Goal: Task Accomplishment & Management: Use online tool/utility

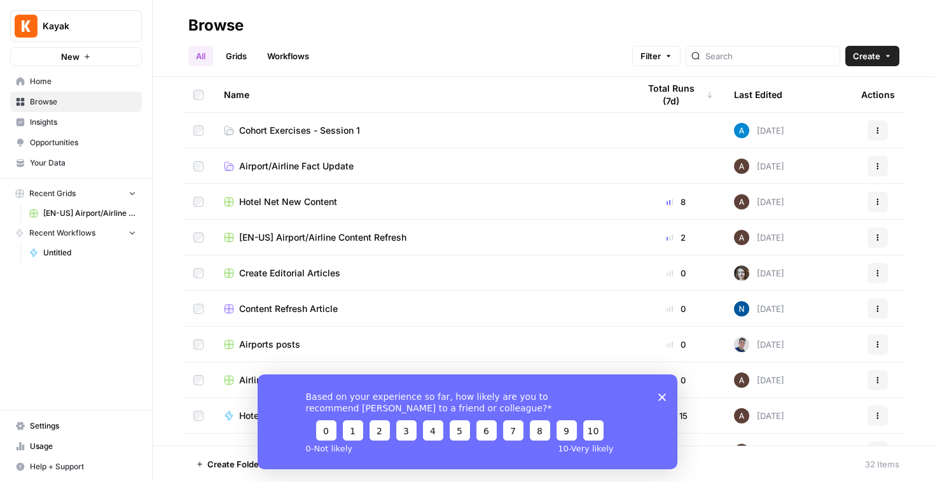
click at [327, 131] on span "Cohort Exercises - Session 1" at bounding box center [299, 130] width 121 height 13
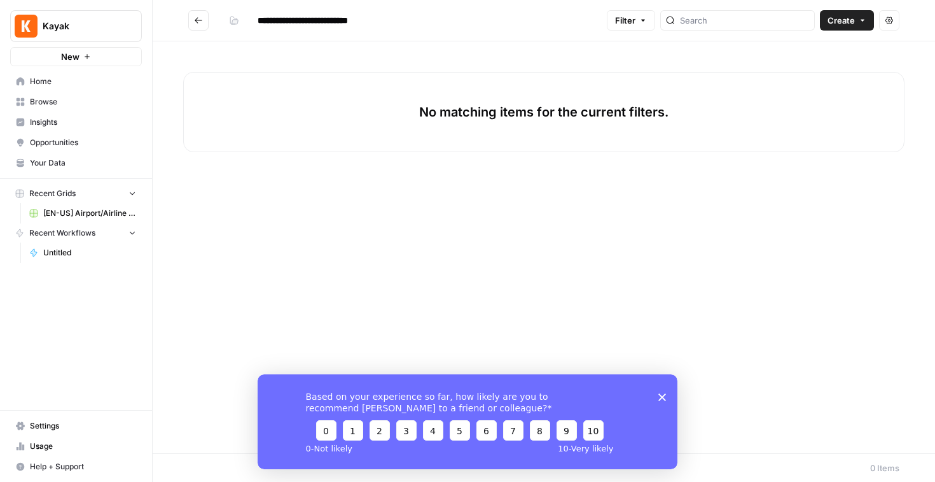
click at [842, 18] on span "Create" at bounding box center [841, 20] width 27 height 13
click at [821, 62] on span "Workflow" at bounding box center [822, 68] width 71 height 13
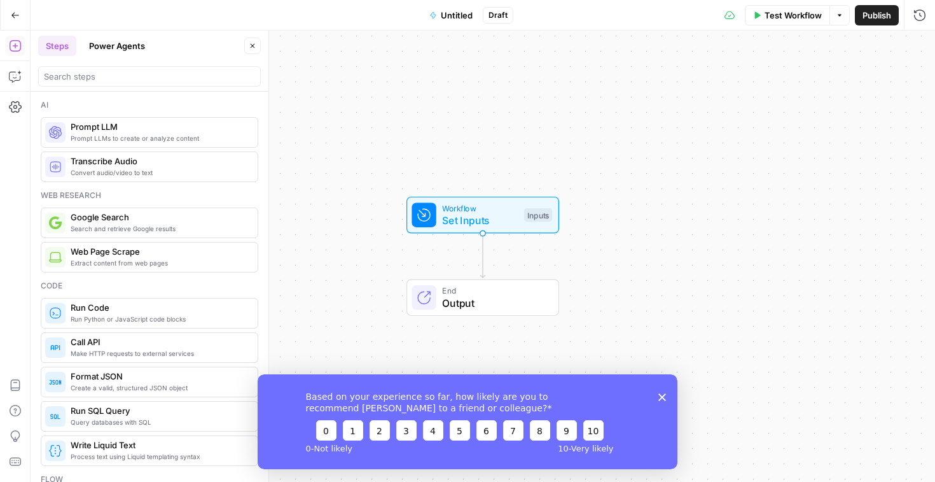
click at [663, 396] on polygon "Close survey" at bounding box center [662, 396] width 8 height 8
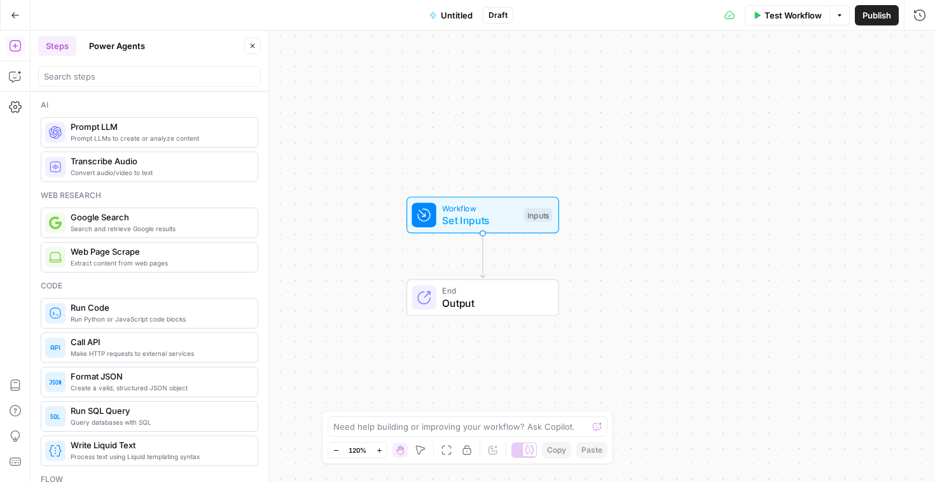
click at [457, 15] on span "Untitled" at bounding box center [457, 15] width 32 height 13
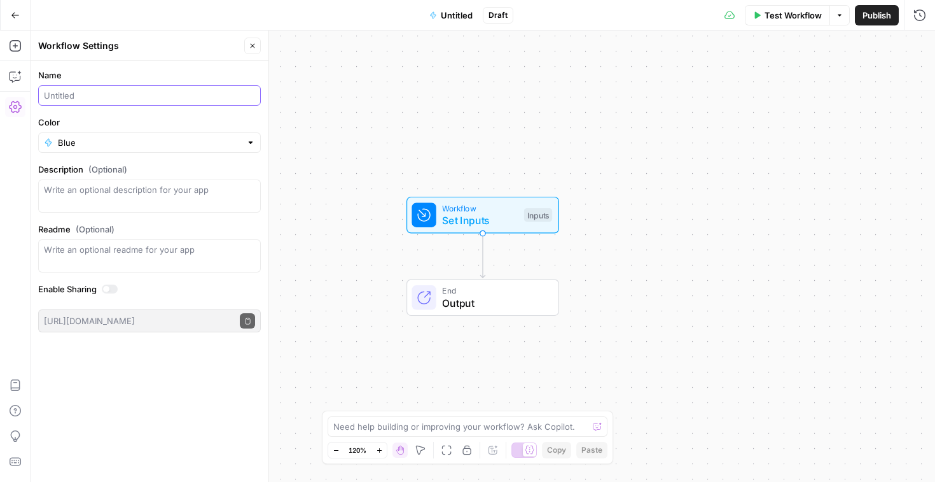
click at [156, 97] on input "Name" at bounding box center [149, 95] width 211 height 13
type input "Create meta description (Fie)"
click at [149, 145] on input "Color" at bounding box center [149, 142] width 183 height 13
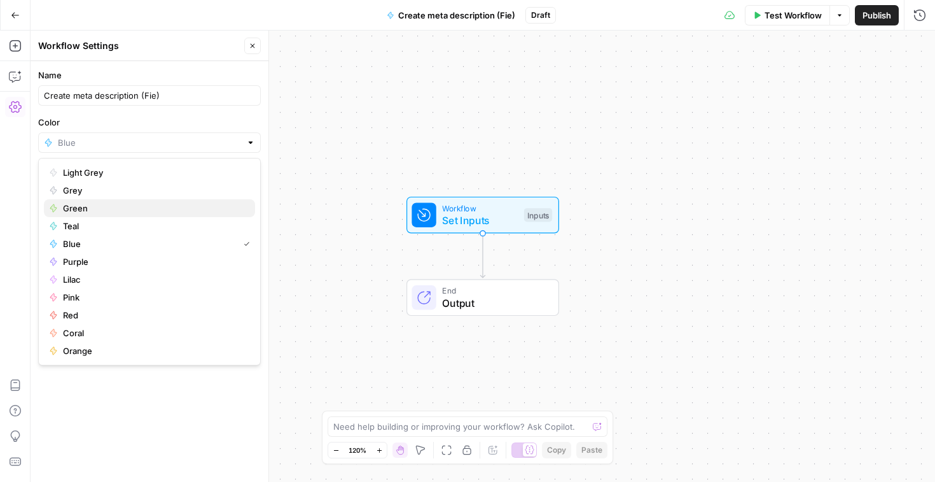
click at [112, 209] on span "Green" at bounding box center [154, 208] width 182 height 13
type input "Green"
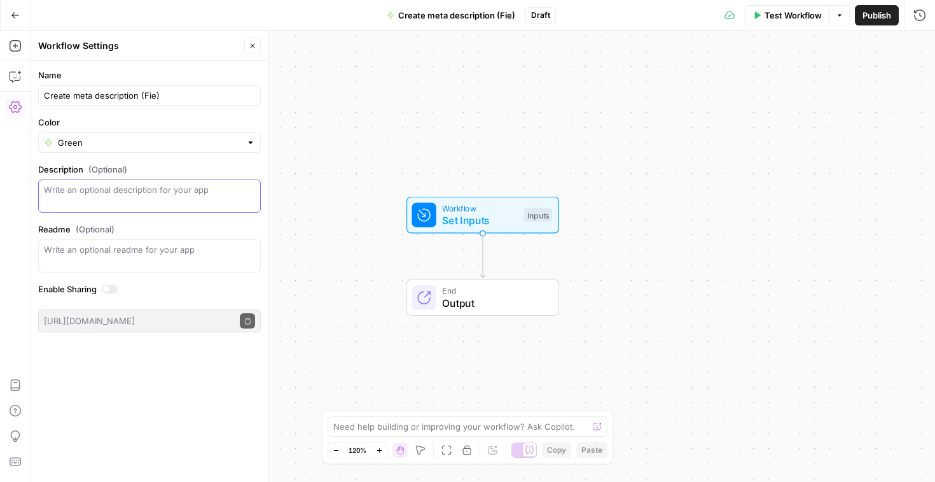
click at [190, 204] on textarea "Description (Optional)" at bounding box center [149, 195] width 211 height 25
paste textarea "[URL][DOMAIN_NAME]"
type textarea "[URL][DOMAIN_NAME]"
click at [842, 21] on button "Options" at bounding box center [840, 15] width 20 height 20
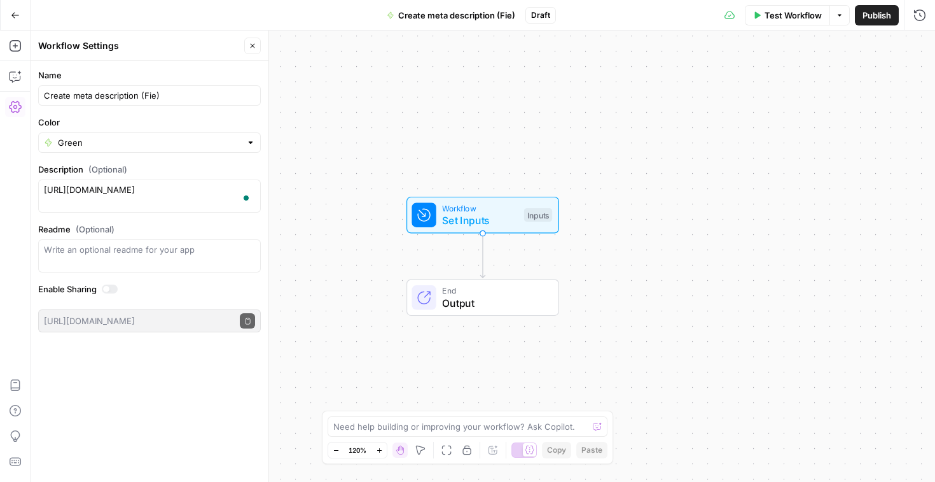
click at [882, 21] on button "Publish" at bounding box center [877, 15] width 44 height 20
click at [505, 214] on span "Set Inputs" at bounding box center [480, 219] width 76 height 15
click at [823, 88] on button "Add Field" at bounding box center [797, 86] width 212 height 20
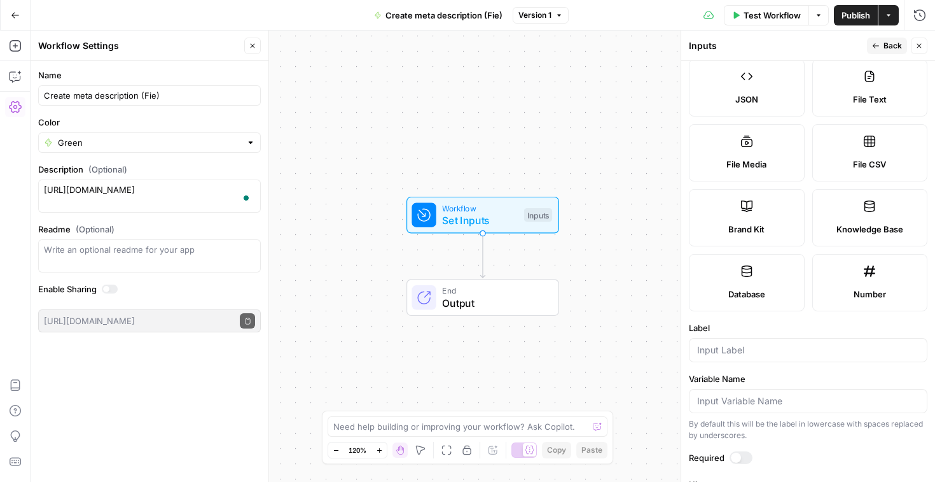
scroll to position [352, 0]
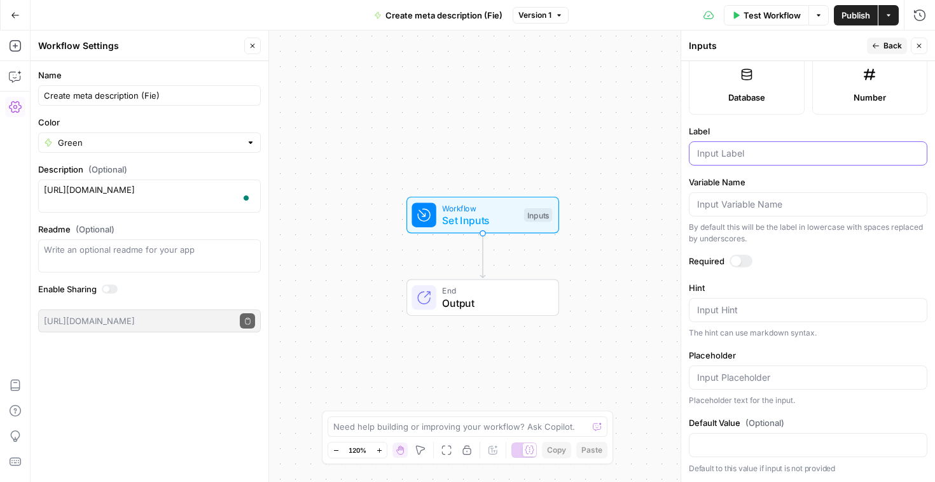
click at [742, 153] on input "Label" at bounding box center [808, 153] width 222 height 13
type input "Blog URL"
click at [745, 263] on div at bounding box center [741, 260] width 23 height 13
click at [880, 47] on icon "button" at bounding box center [876, 46] width 8 height 8
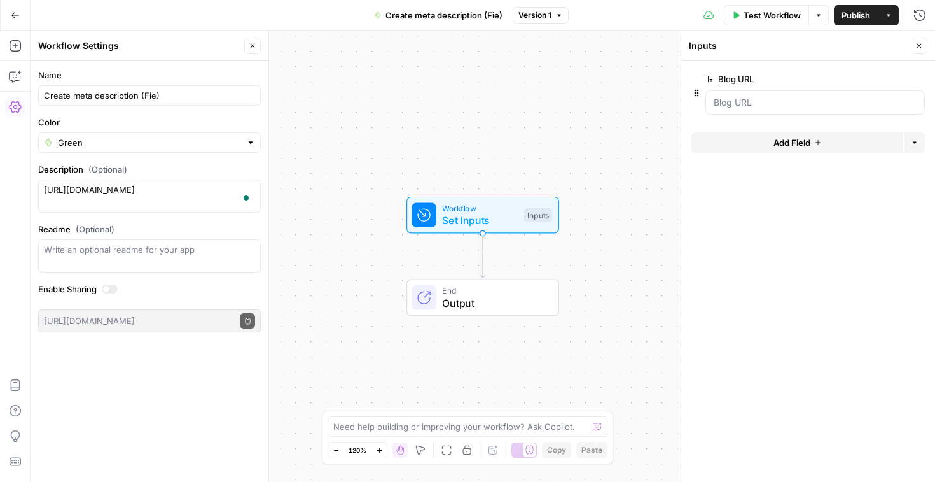
click at [798, 146] on span "Add Field" at bounding box center [792, 142] width 37 height 13
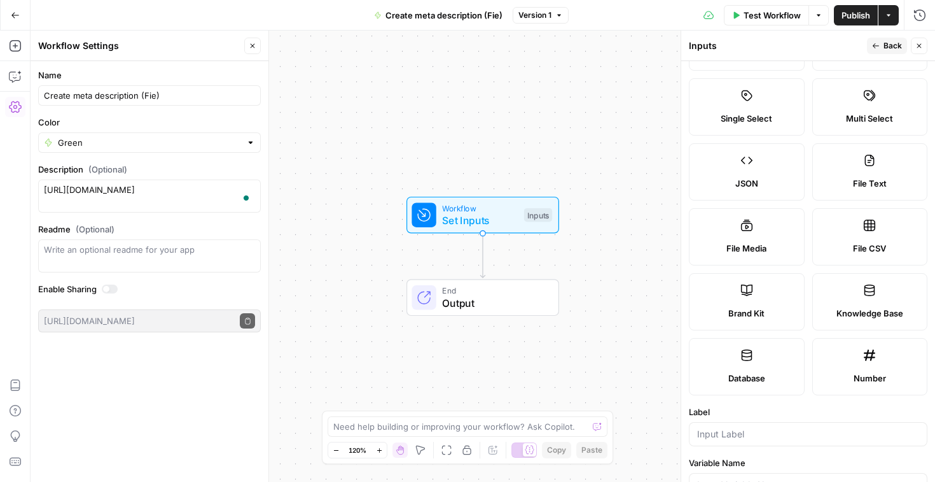
scroll to position [76, 0]
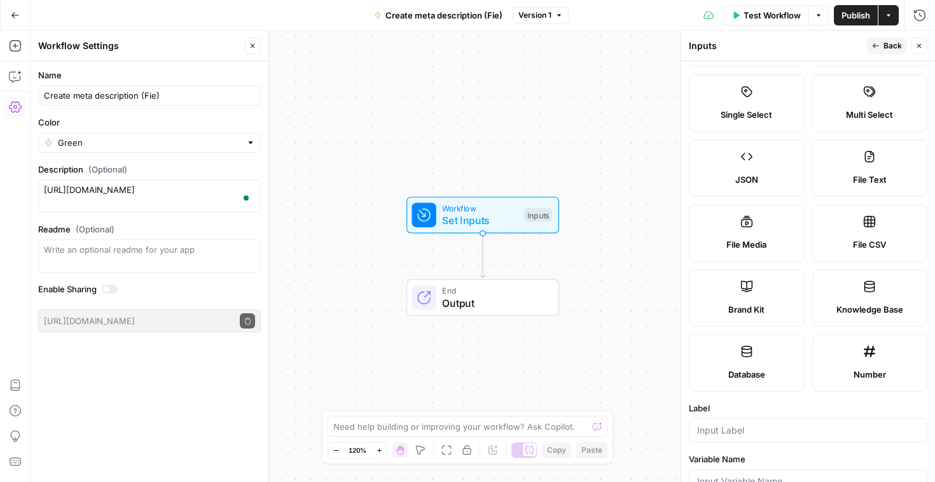
click at [748, 301] on label "Brand Kit" at bounding box center [747, 297] width 116 height 57
click at [700, 423] on div at bounding box center [808, 430] width 239 height 24
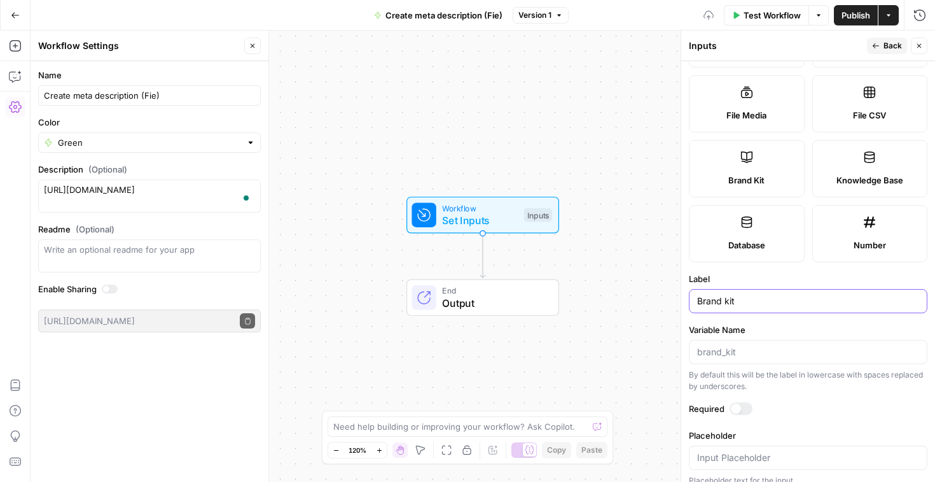
scroll to position [217, 0]
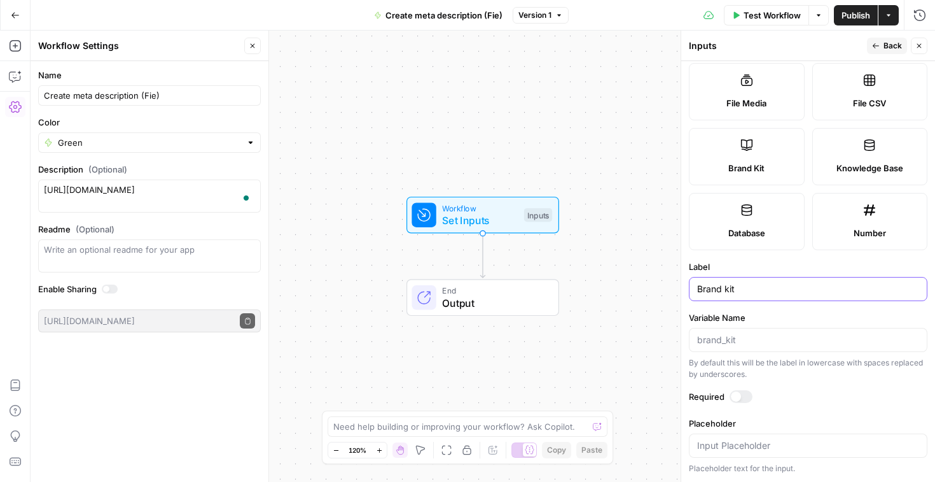
type input "Brand kit"
click at [747, 395] on div at bounding box center [741, 396] width 23 height 13
click at [896, 51] on span "Back" at bounding box center [893, 45] width 18 height 11
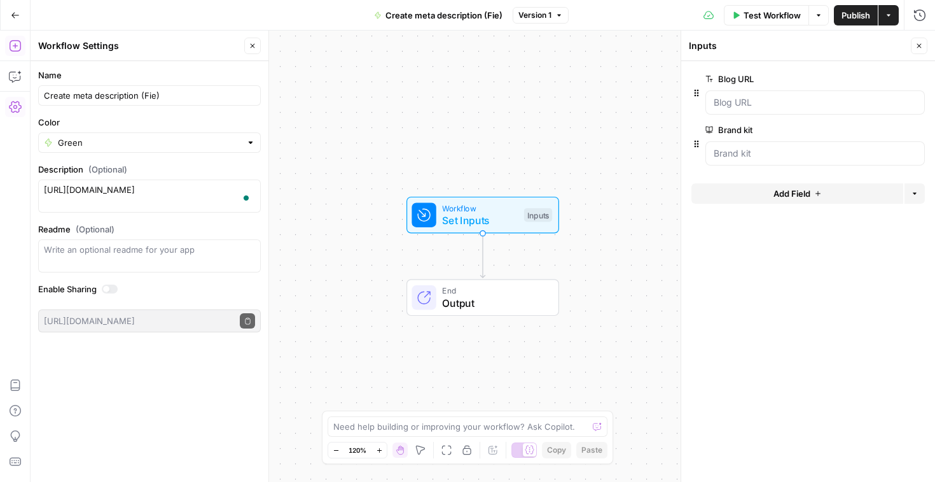
click at [17, 46] on icon "button" at bounding box center [15, 45] width 13 height 13
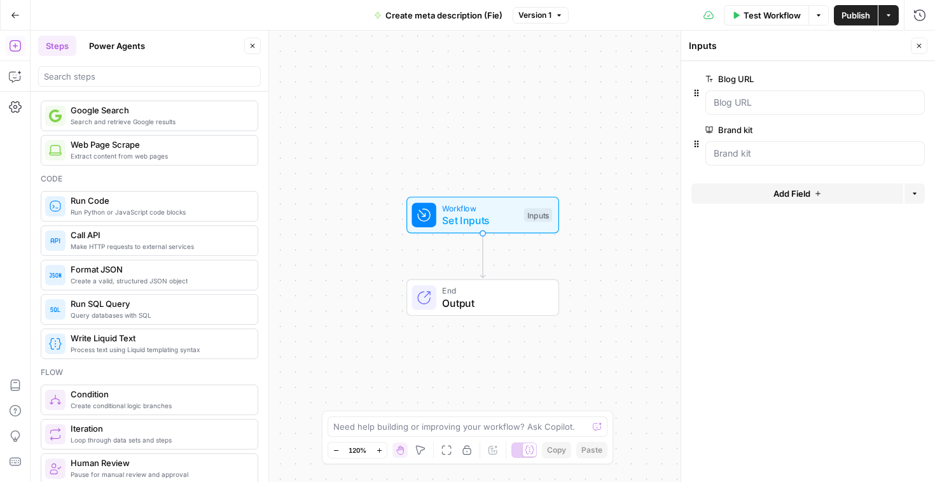
scroll to position [0, 0]
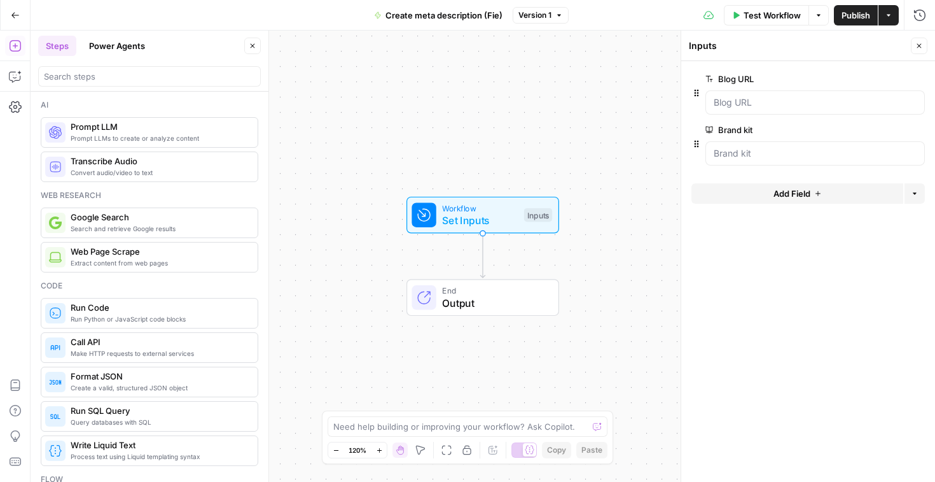
click at [157, 259] on span "Extract content from web pages" at bounding box center [159, 263] width 177 height 10
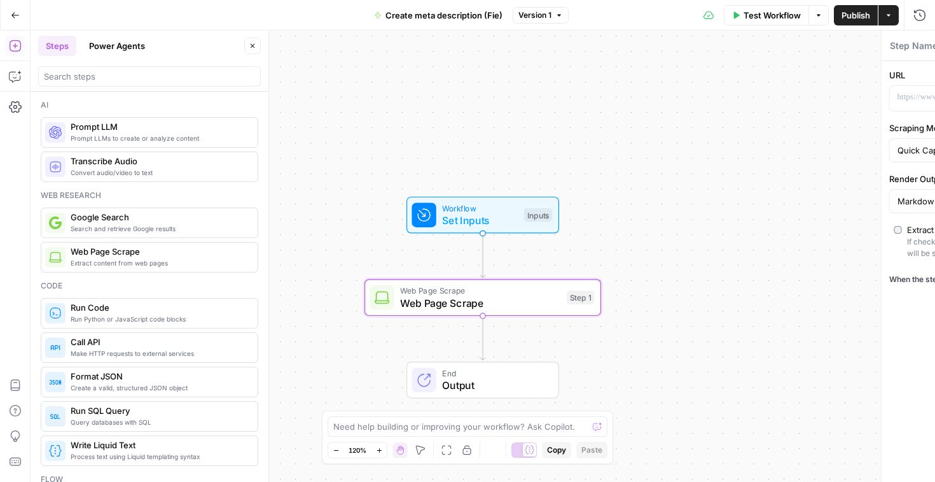
type textarea "Web Page Scrape"
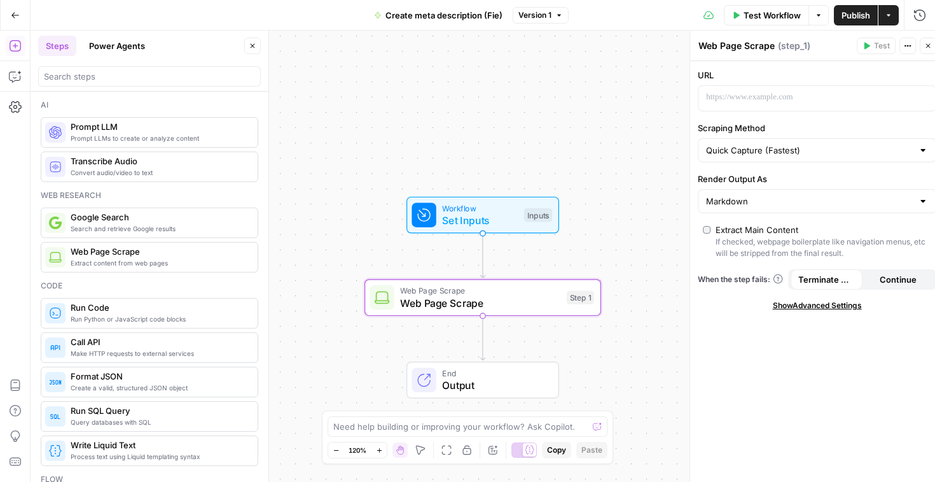
click at [157, 259] on span "Extract content from web pages" at bounding box center [159, 263] width 177 height 10
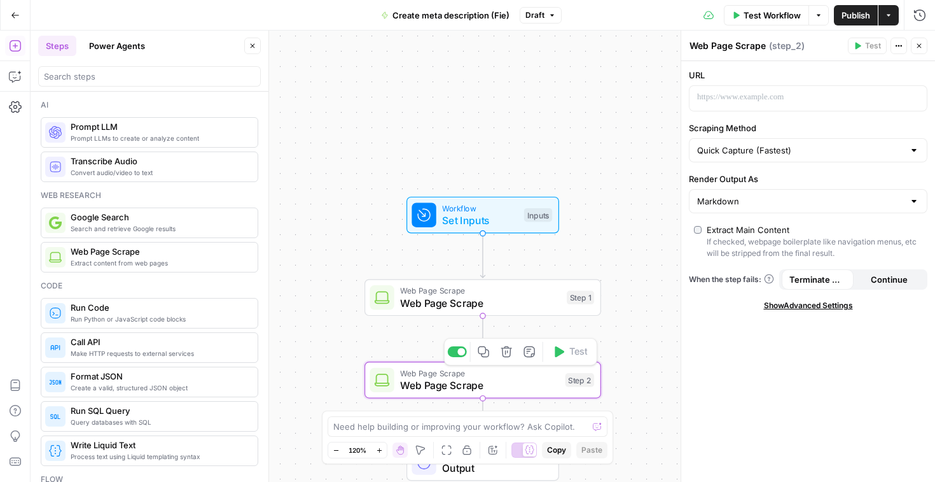
click at [504, 348] on icon "button" at bounding box center [506, 351] width 11 height 11
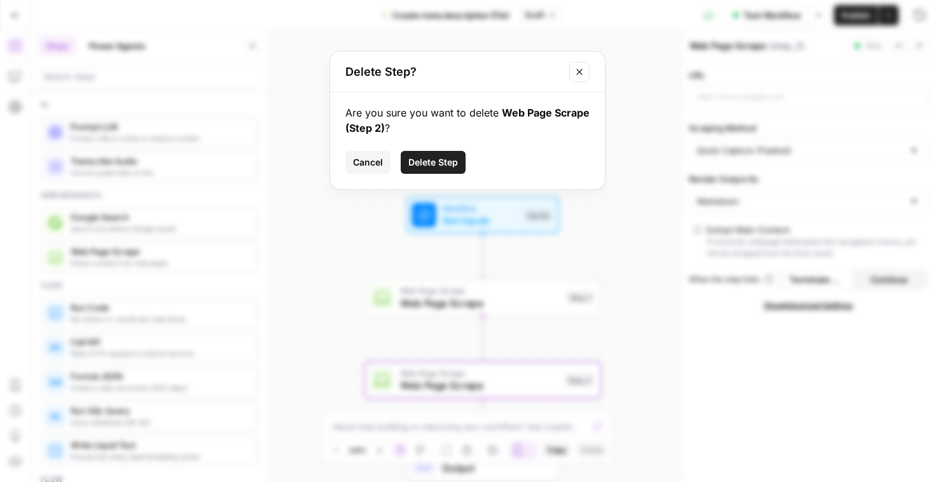
click at [441, 162] on span "Delete Step" at bounding box center [433, 162] width 50 height 13
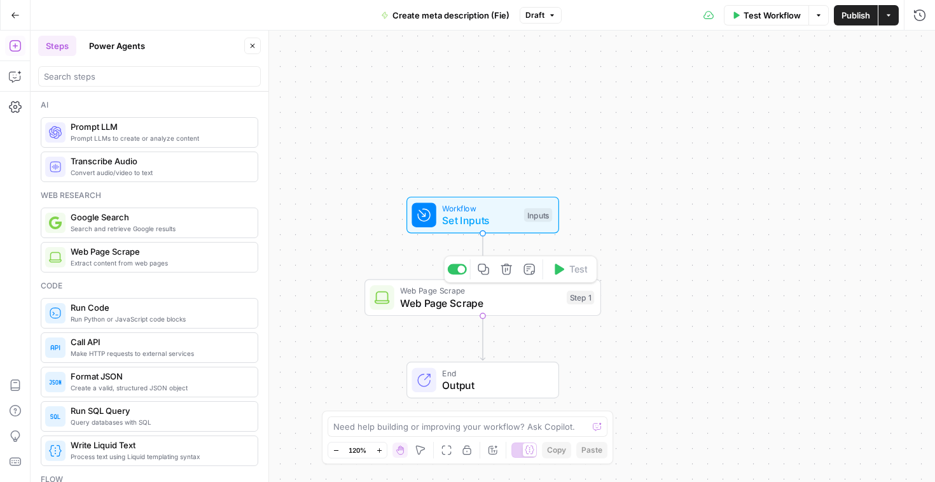
click at [510, 296] on span "Web Page Scrape" at bounding box center [480, 302] width 160 height 15
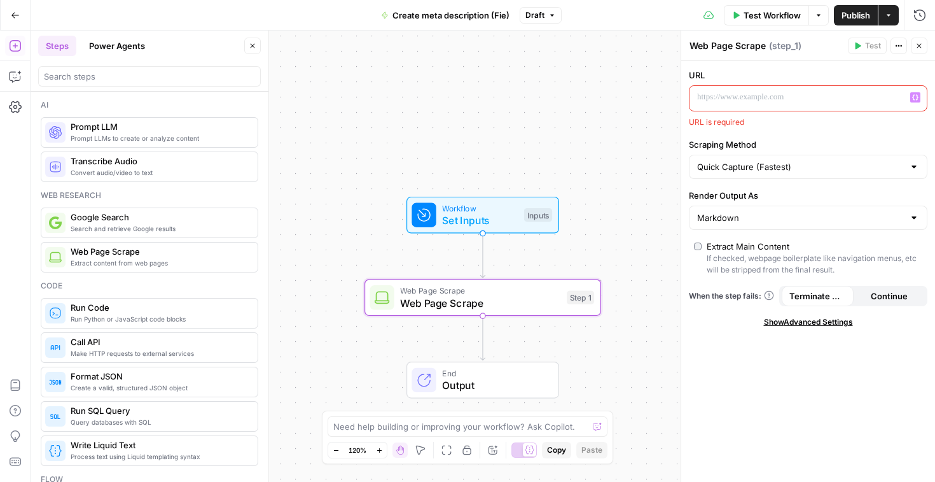
click at [719, 101] on p at bounding box center [798, 97] width 202 height 13
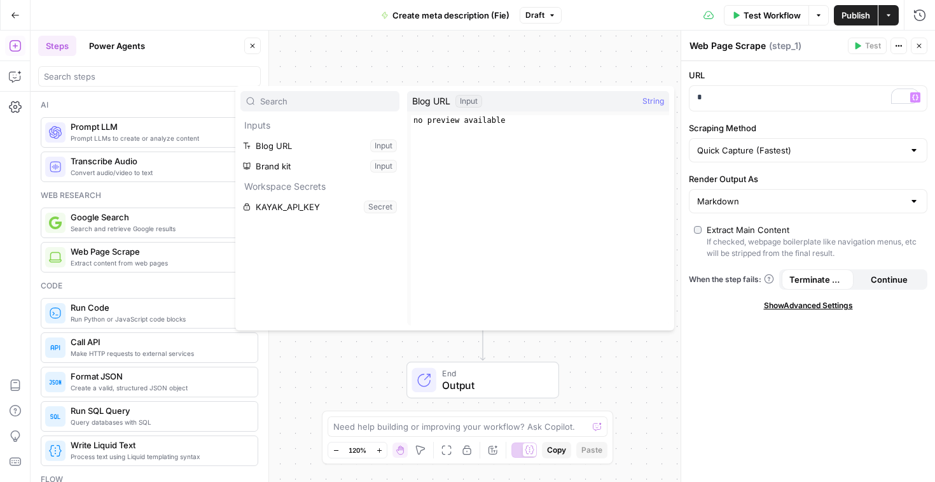
click at [490, 99] on div "Blog URL Input String" at bounding box center [538, 101] width 262 height 20
click at [469, 102] on div "Input" at bounding box center [468, 101] width 27 height 13
click at [343, 145] on button "Select variable Blog URL" at bounding box center [319, 145] width 159 height 20
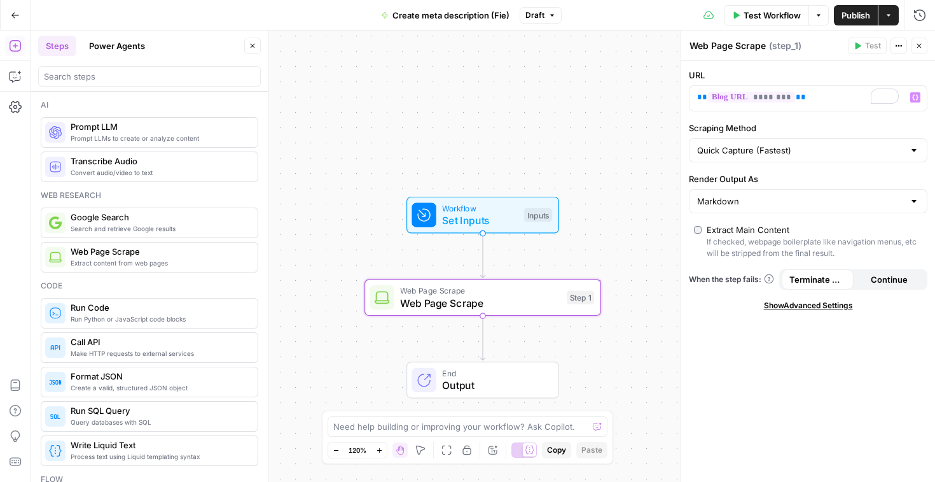
click at [758, 19] on span "Test Workflow" at bounding box center [772, 15] width 57 height 13
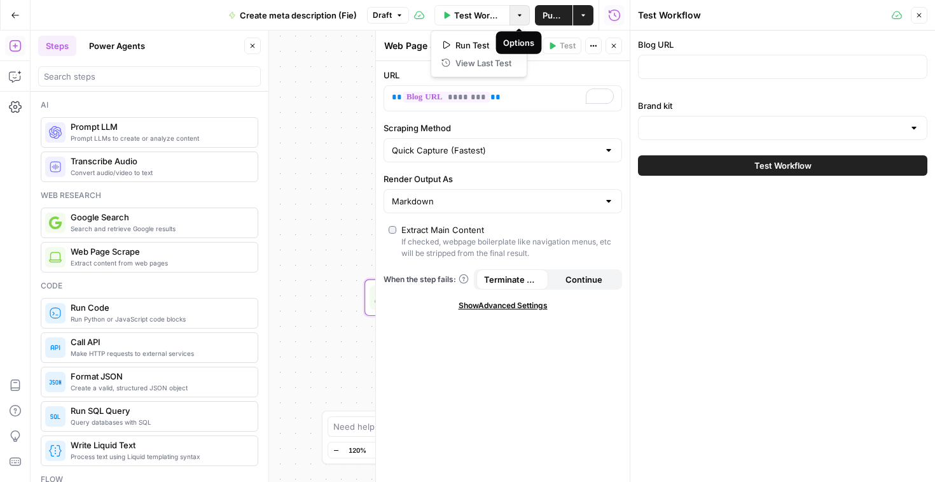
click at [516, 13] on icon "button" at bounding box center [520, 15] width 8 height 8
click at [745, 60] on input "Blog URL" at bounding box center [782, 66] width 273 height 13
paste input "[URL][DOMAIN_NAME]"
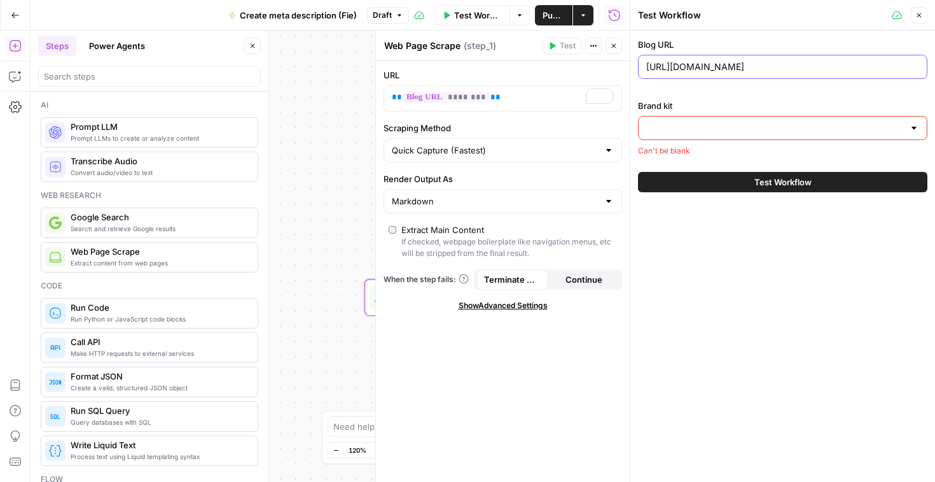
type input "[URL][DOMAIN_NAME]"
click at [340, 133] on div "Workflow Set Inputs Inputs Web Page Scrape Web Page Scrape Step 1 End Output" at bounding box center [330, 256] width 599 height 451
click at [618, 47] on button "Close" at bounding box center [614, 46] width 17 height 17
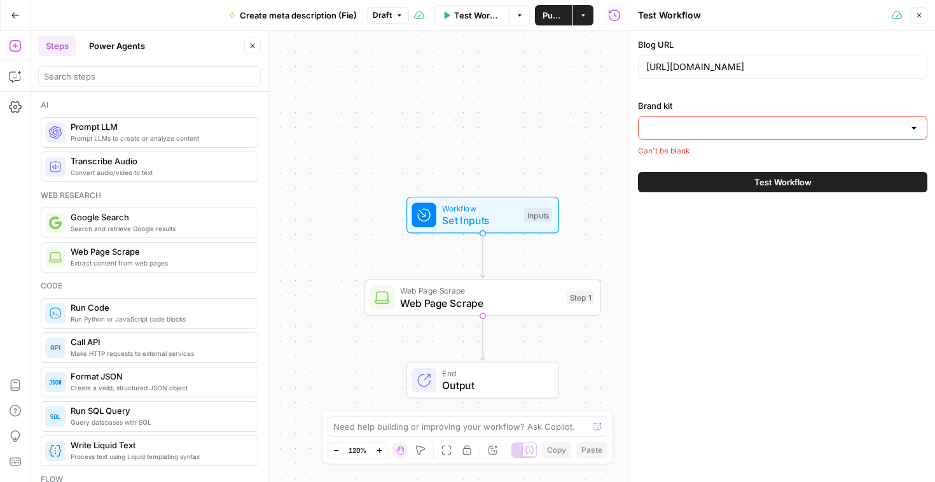
click at [508, 382] on span "Output" at bounding box center [494, 384] width 104 height 15
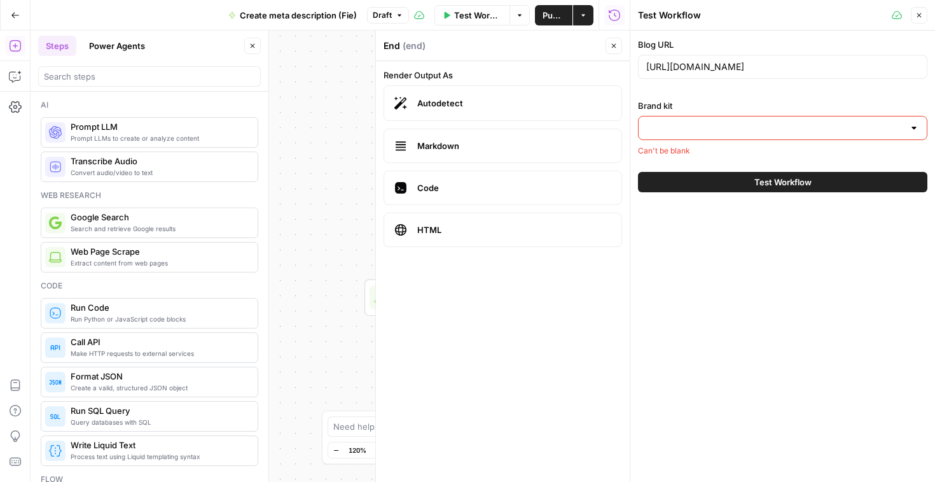
click at [611, 46] on icon "button" at bounding box center [614, 46] width 8 height 8
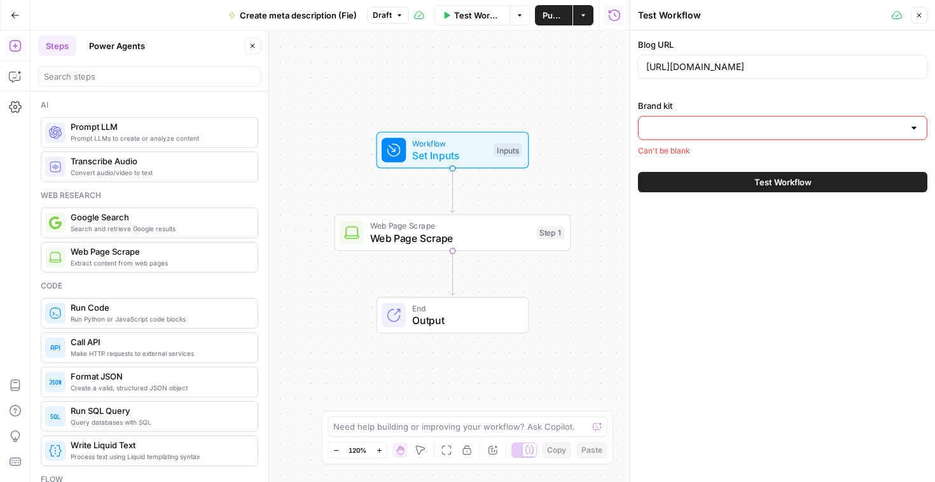
click at [915, 128] on div at bounding box center [914, 128] width 10 height 13
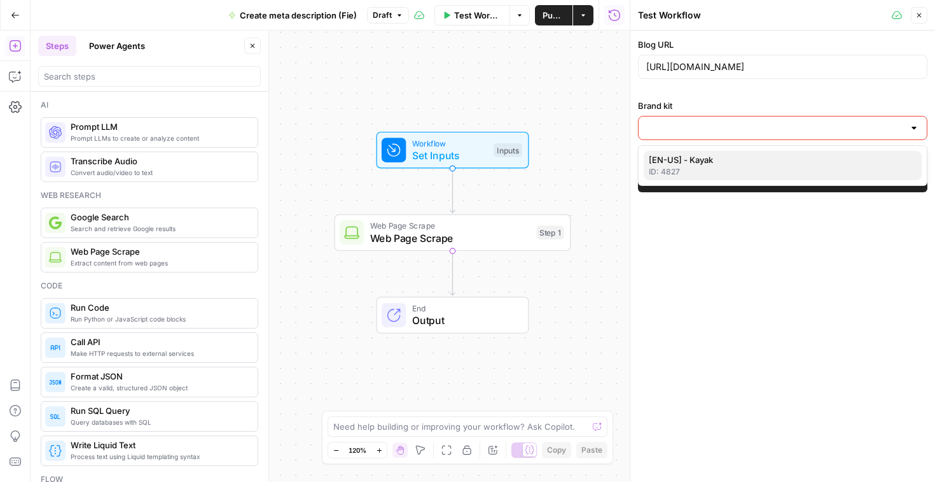
click at [730, 163] on span "[EN-US] - Kayak" at bounding box center [780, 159] width 263 height 13
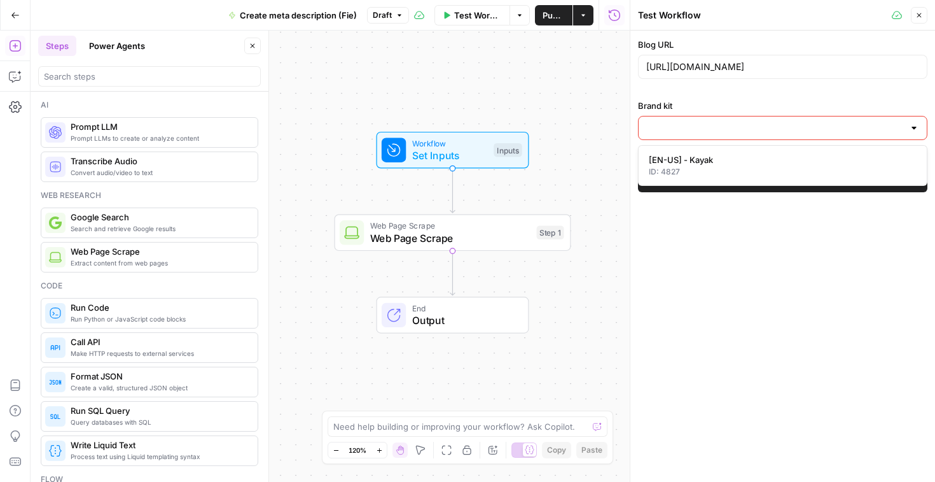
type input "[EN-US] - Kayak"
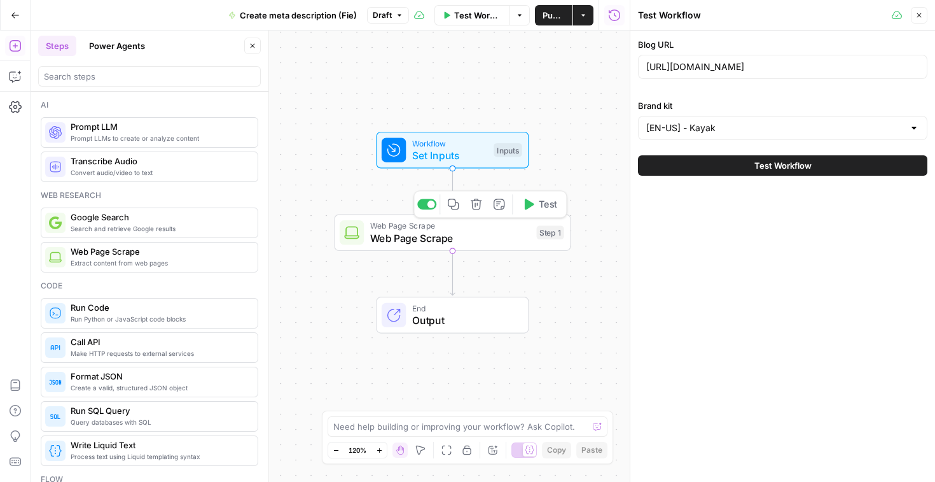
click at [485, 240] on span "Web Page Scrape" at bounding box center [450, 237] width 160 height 15
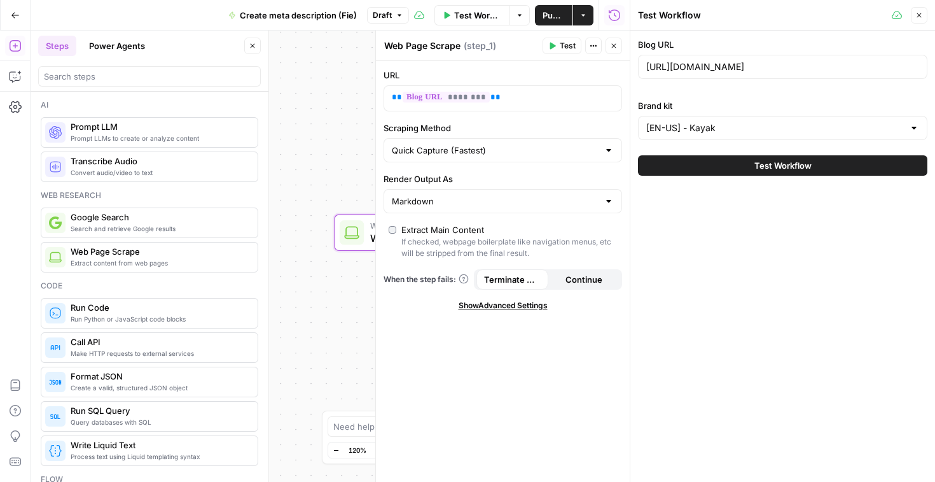
click at [346, 234] on icon at bounding box center [351, 232] width 15 height 13
click at [560, 45] on span "Test" at bounding box center [568, 45] width 16 height 11
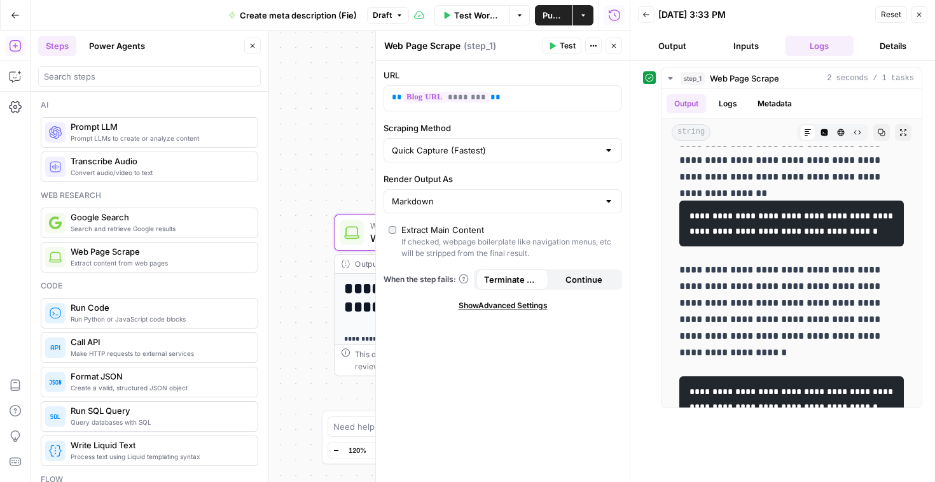
scroll to position [997, 0]
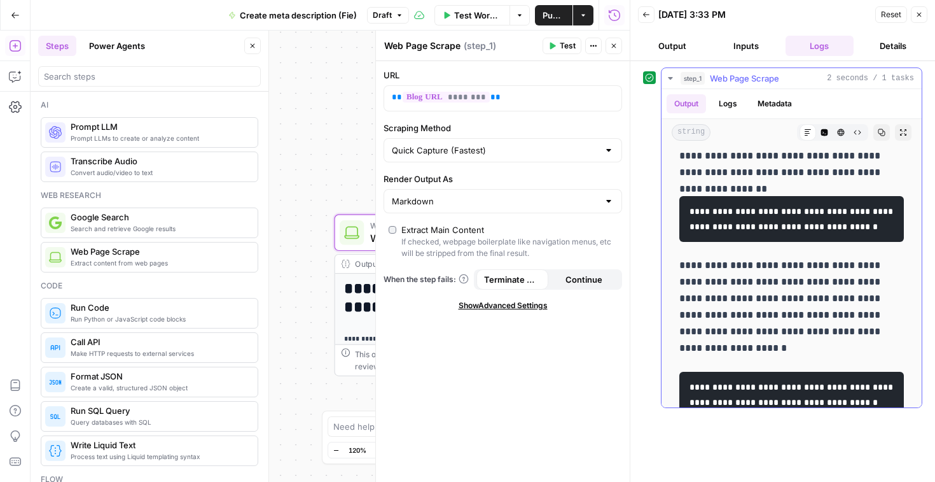
click at [728, 105] on button "Logs" at bounding box center [728, 103] width 34 height 19
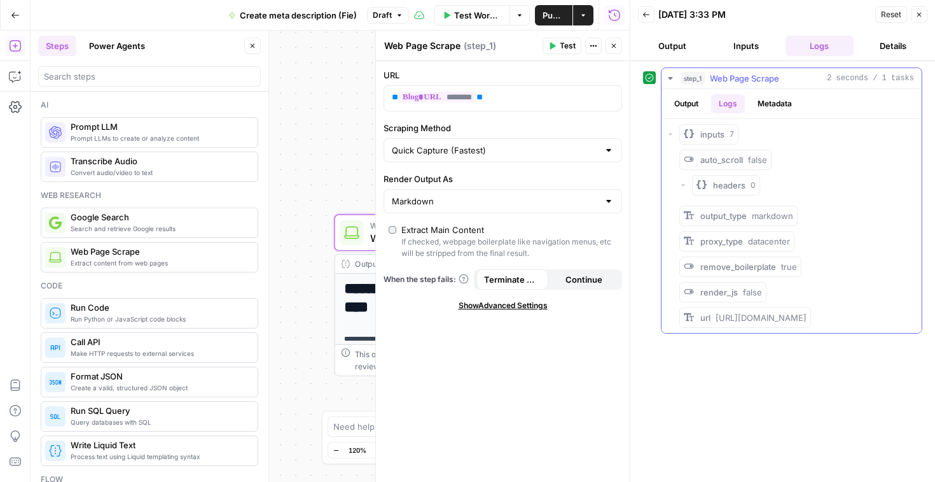
scroll to position [0, 0]
click at [776, 102] on button "Metadata" at bounding box center [775, 103] width 50 height 19
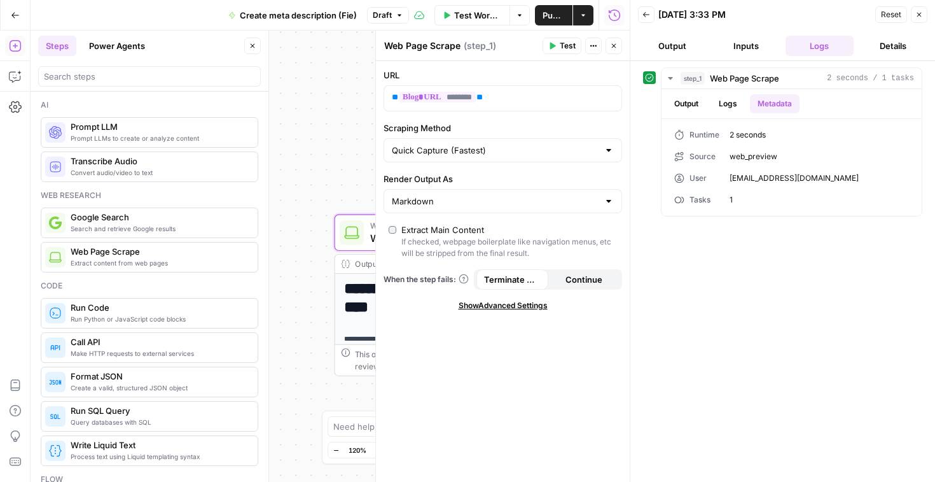
click at [757, 46] on button "Inputs" at bounding box center [746, 46] width 69 height 20
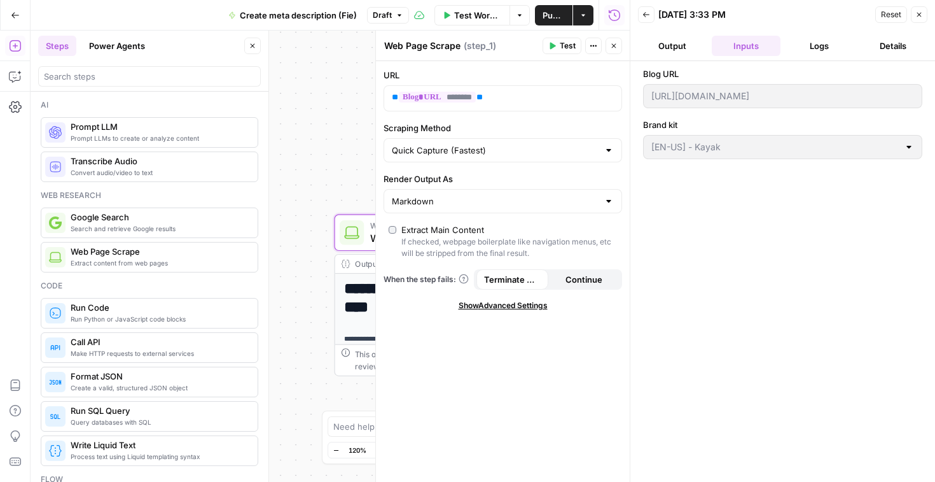
click at [895, 45] on button "Details" at bounding box center [893, 46] width 69 height 20
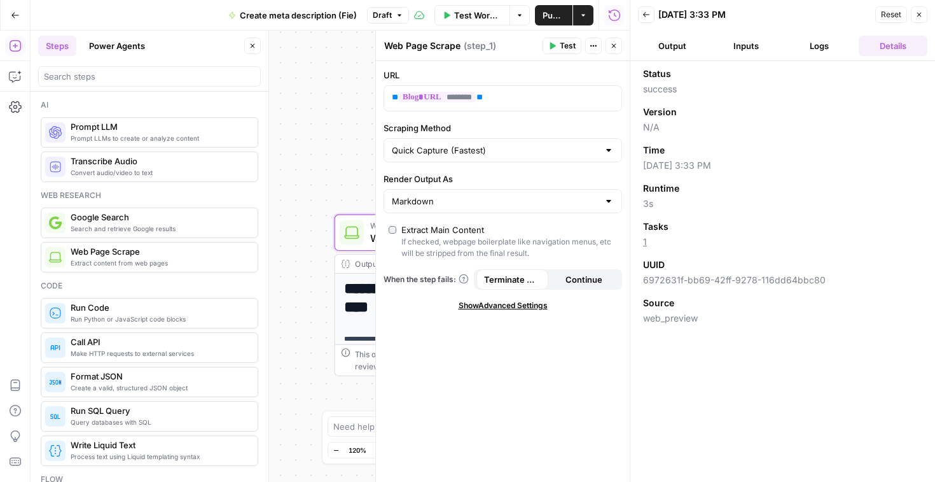
click at [686, 46] on button "Output" at bounding box center [672, 46] width 69 height 20
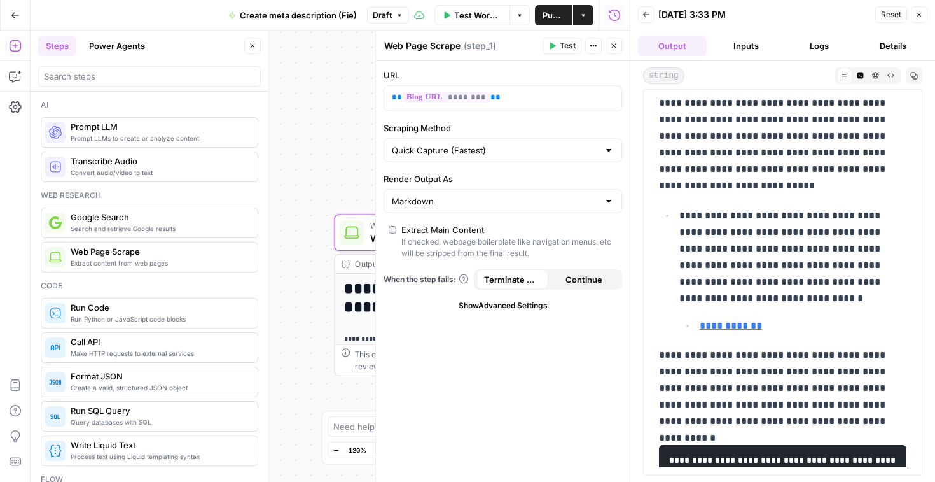
scroll to position [1559, 0]
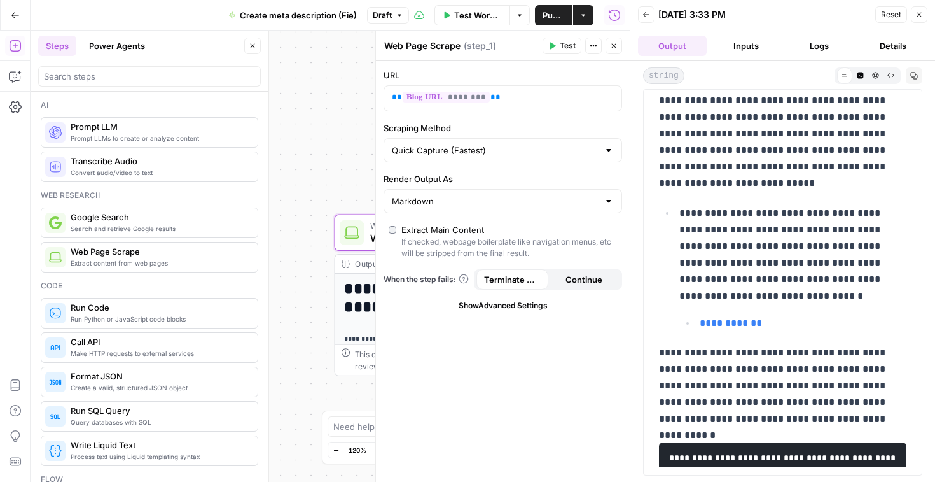
click at [821, 45] on button "Logs" at bounding box center [820, 46] width 69 height 20
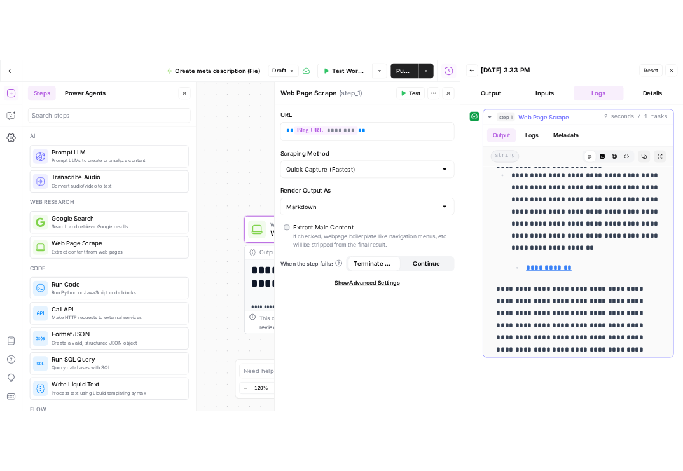
scroll to position [3543, 0]
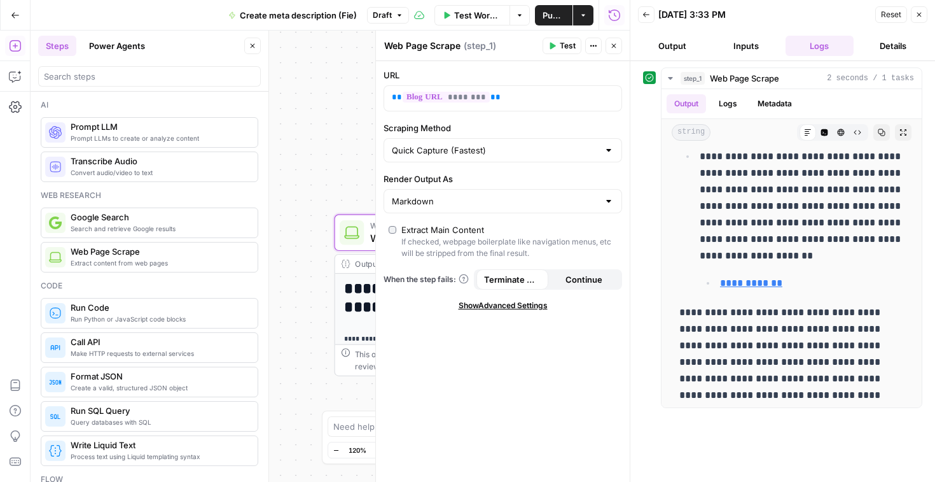
click at [317, 254] on div "**********" at bounding box center [330, 256] width 599 height 451
click at [618, 48] on button "Close" at bounding box center [614, 46] width 17 height 17
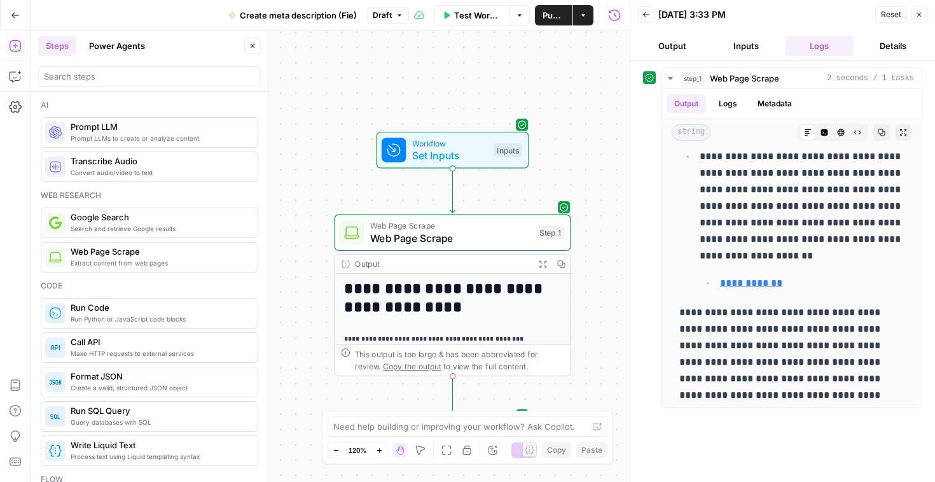
click at [51, 48] on button "Steps" at bounding box center [57, 46] width 38 height 20
click at [92, 129] on span "Prompt LLM" at bounding box center [159, 126] width 177 height 13
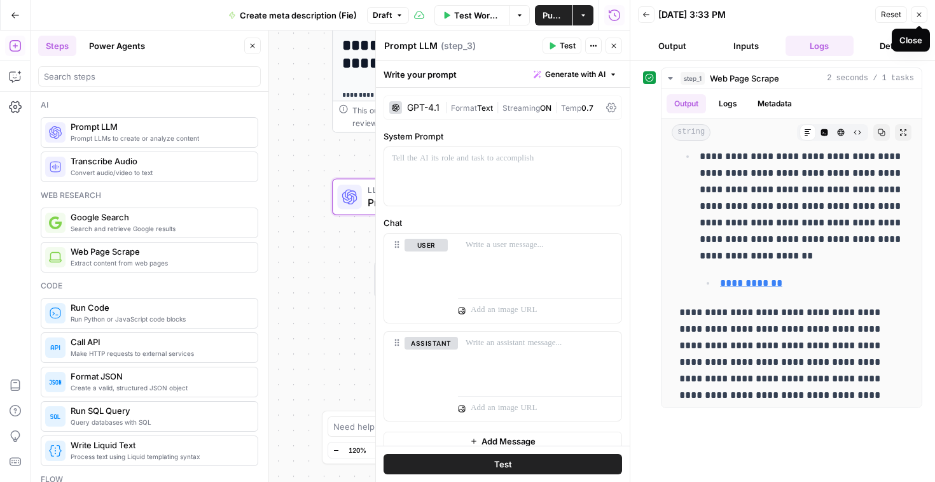
click at [919, 14] on icon "button" at bounding box center [919, 15] width 4 height 4
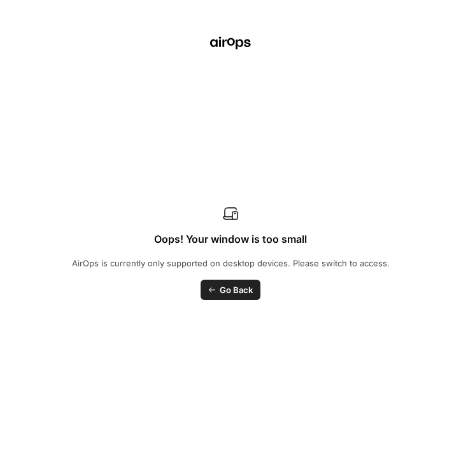
click at [225, 292] on span "Go Back" at bounding box center [235, 290] width 33 height 13
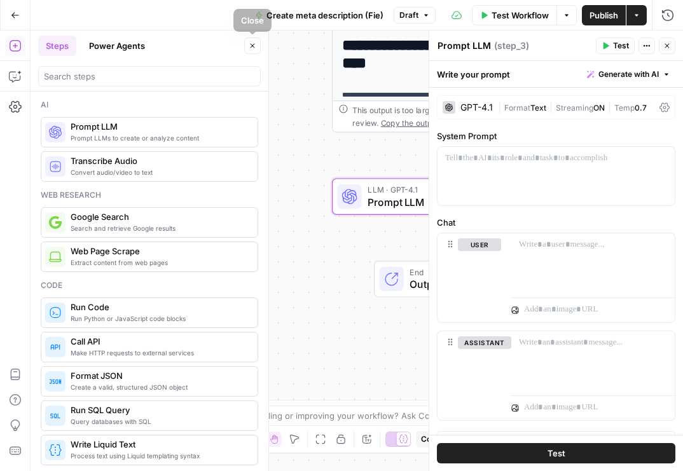
click at [250, 43] on icon "button" at bounding box center [253, 46] width 8 height 8
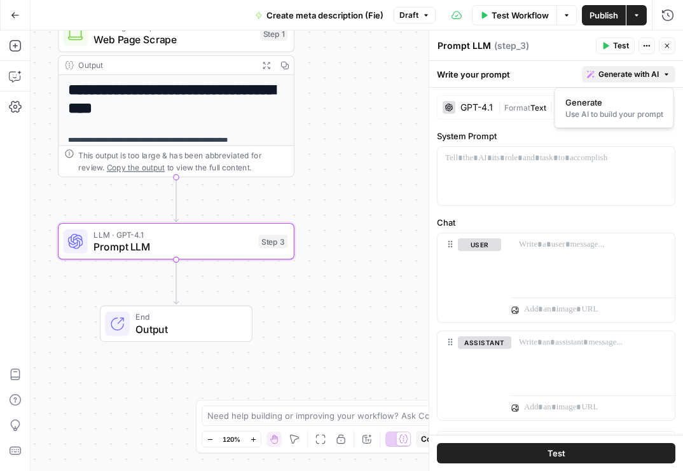
click at [621, 73] on span "Generate with AI" at bounding box center [629, 74] width 60 height 11
click at [618, 109] on div "Use AI to build your prompt" at bounding box center [615, 114] width 98 height 11
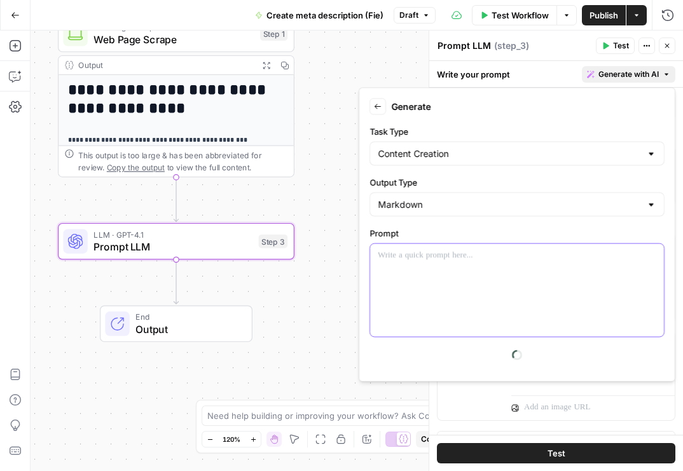
click at [512, 294] on div at bounding box center [517, 290] width 294 height 93
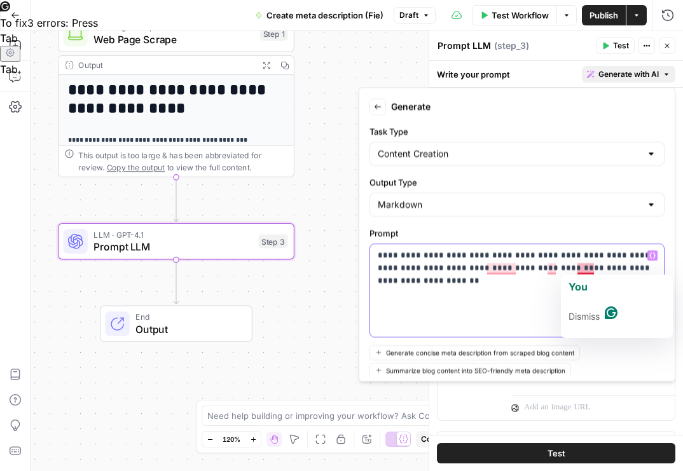
click at [587, 268] on p "**********" at bounding box center [517, 268] width 279 height 38
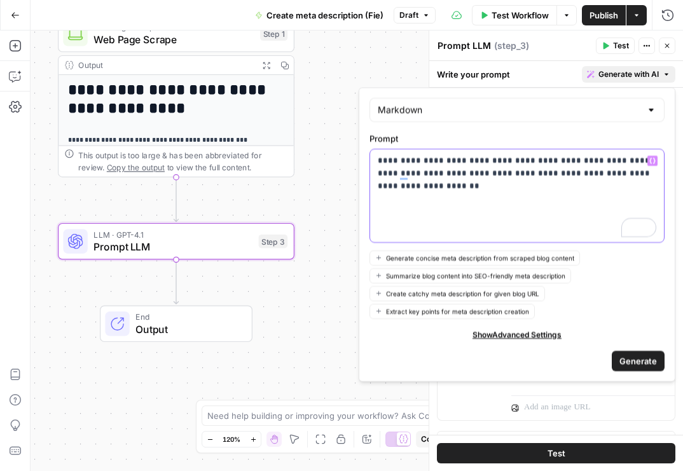
scroll to position [95, 0]
click at [639, 363] on span "Generate" at bounding box center [639, 360] width 38 height 13
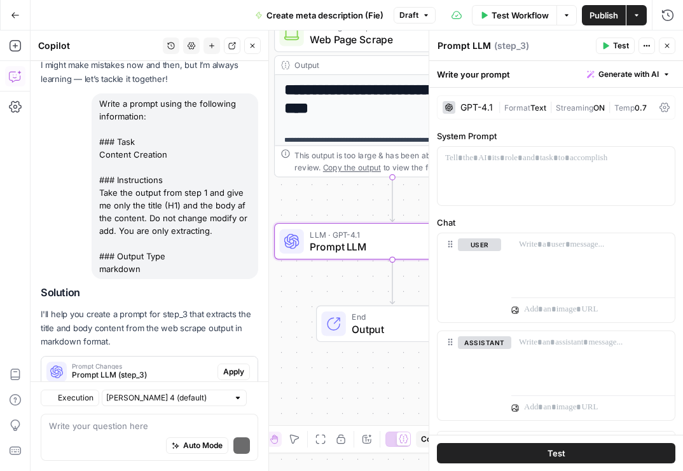
scroll to position [106, 0]
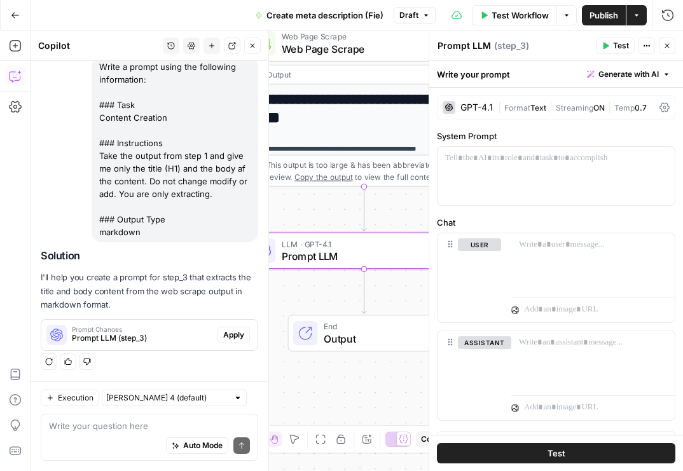
click at [235, 337] on span "Apply" at bounding box center [233, 335] width 21 height 11
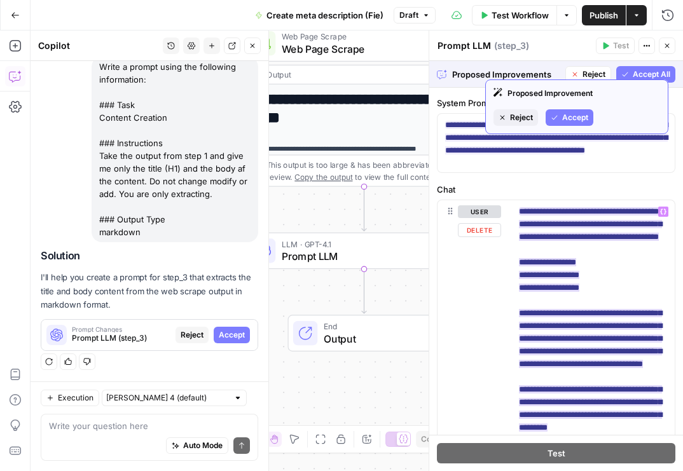
scroll to position [0, 0]
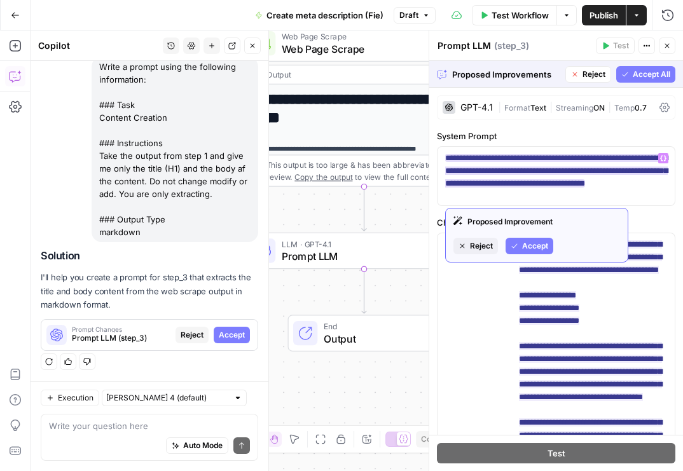
click at [540, 247] on span "Accept" at bounding box center [535, 245] width 26 height 11
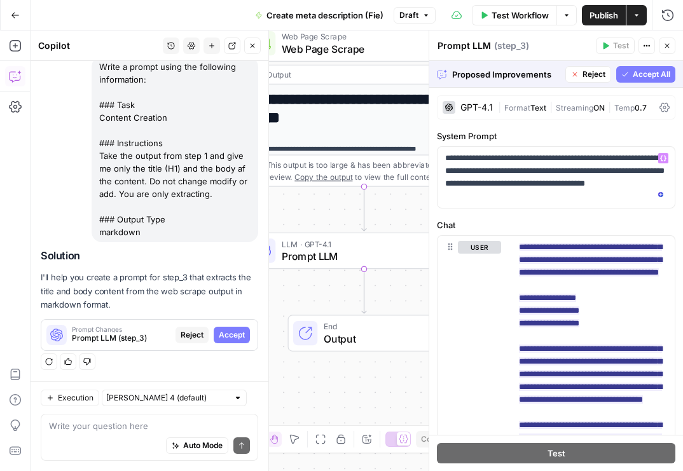
click at [644, 73] on span "Accept All" at bounding box center [652, 74] width 38 height 11
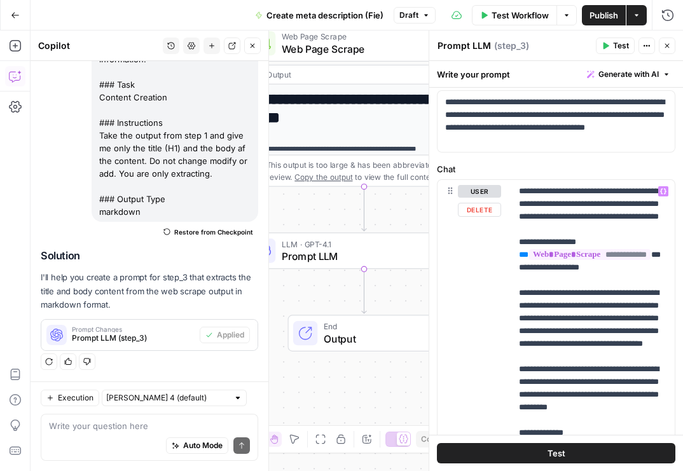
scroll to position [62, 0]
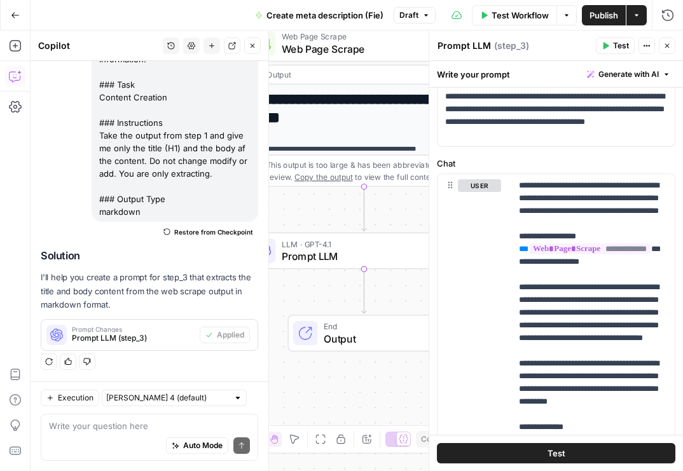
click at [611, 46] on button "Test" at bounding box center [615, 46] width 39 height 17
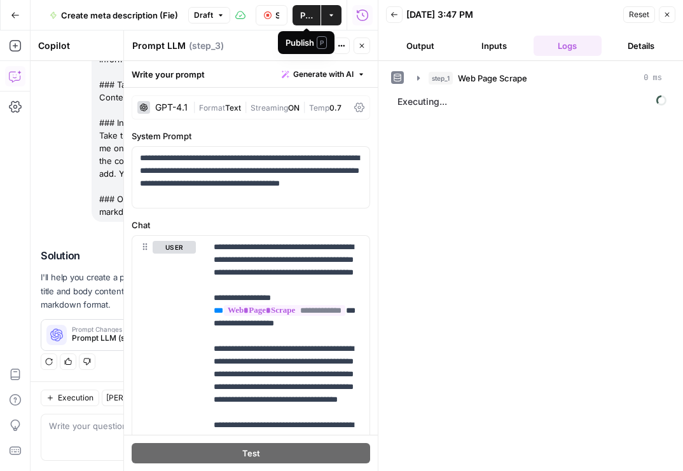
click at [307, 12] on span "Publish" at bounding box center [306, 15] width 13 height 13
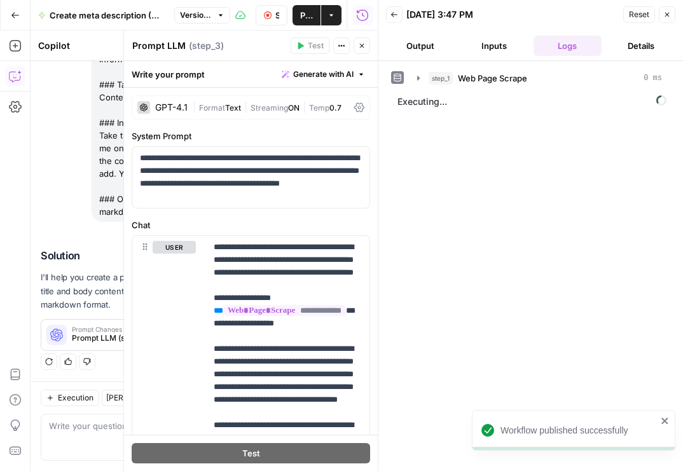
click at [600, 137] on div "step_1 Web Page Scrape 0 ms Executing..." at bounding box center [530, 266] width 279 height 398
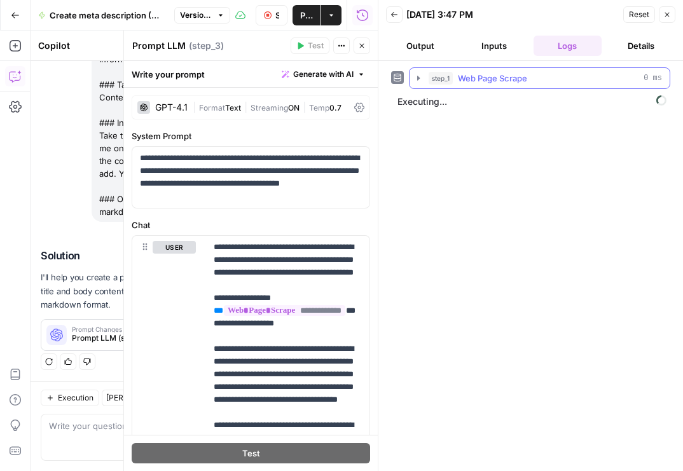
click at [418, 78] on icon "button" at bounding box center [418, 78] width 3 height 4
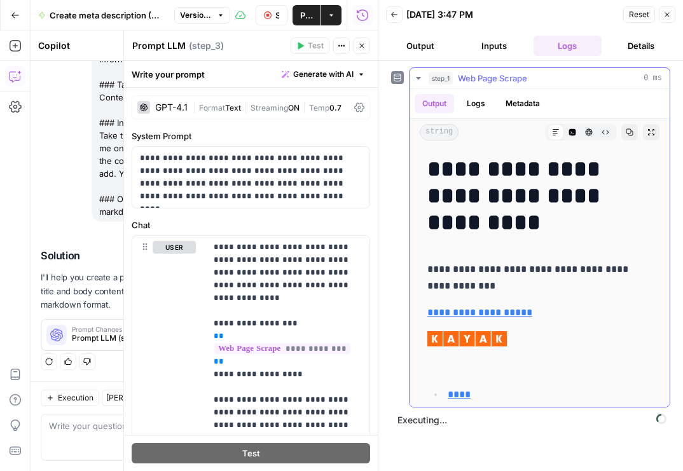
click at [418, 78] on icon "button" at bounding box center [418, 78] width 4 height 3
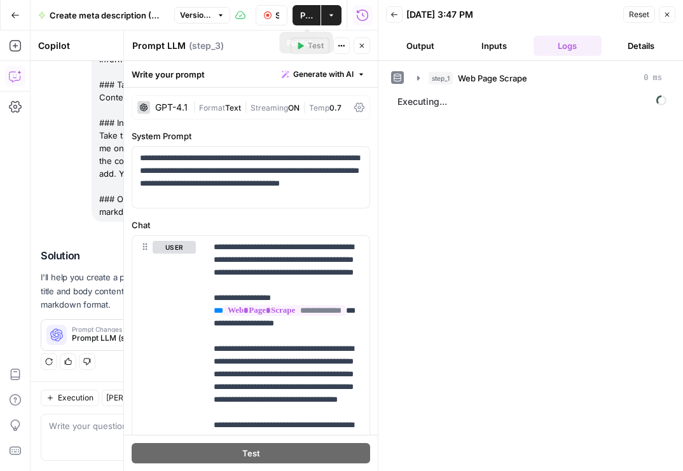
click at [305, 17] on span "Publish" at bounding box center [306, 15] width 13 height 13
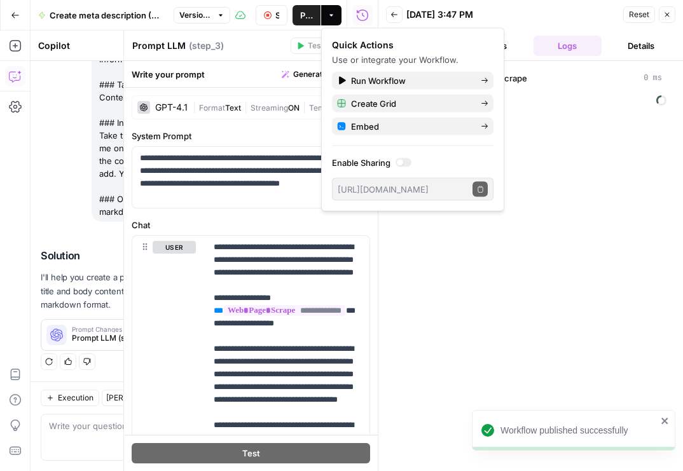
click at [562, 135] on div "step_1 Web Page Scrape 0 ms Executing..." at bounding box center [530, 266] width 279 height 398
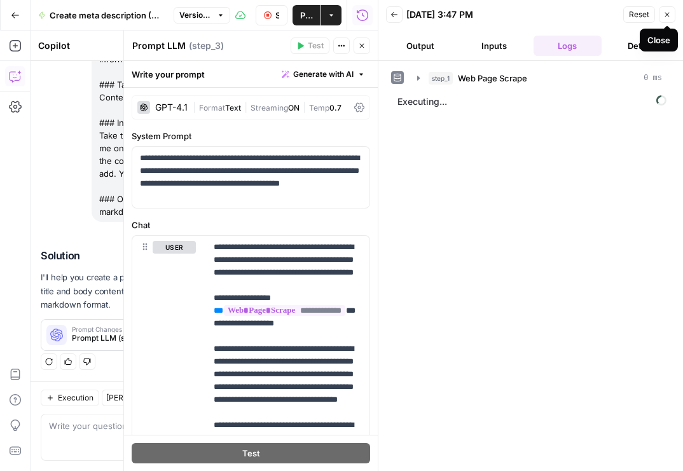
click at [669, 19] on button "Close" at bounding box center [667, 14] width 17 height 17
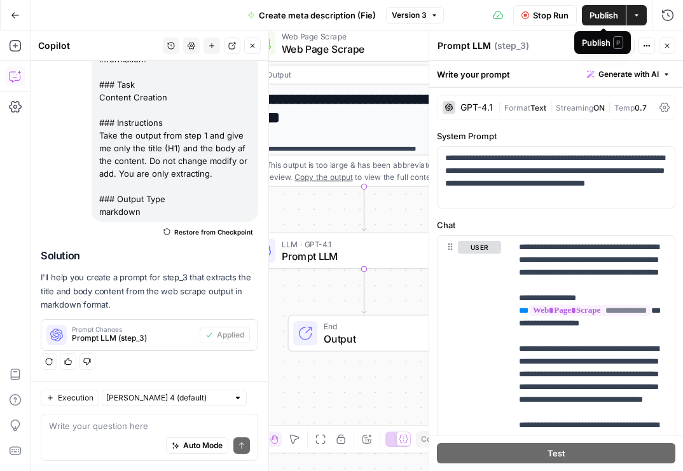
click at [601, 18] on span "Publish" at bounding box center [604, 15] width 29 height 13
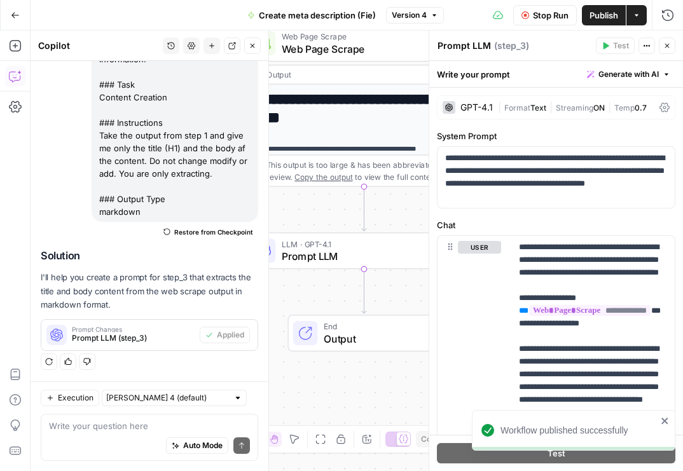
click at [658, 34] on header "Prompt LLM Prompt LLM ( step_3 ) Test Actions Close" at bounding box center [556, 46] width 254 height 31
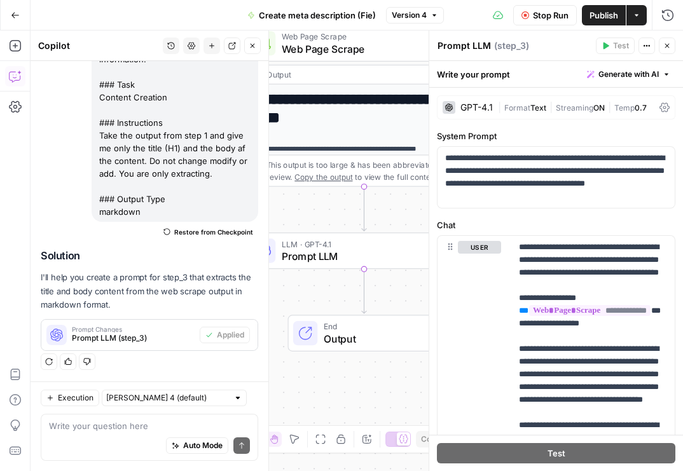
click at [547, 17] on span "Stop Run" at bounding box center [551, 15] width 36 height 13
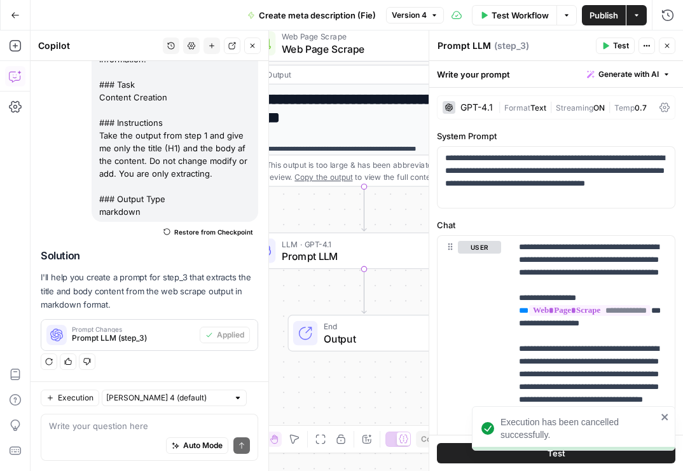
click at [616, 45] on span "Test" at bounding box center [621, 45] width 16 height 11
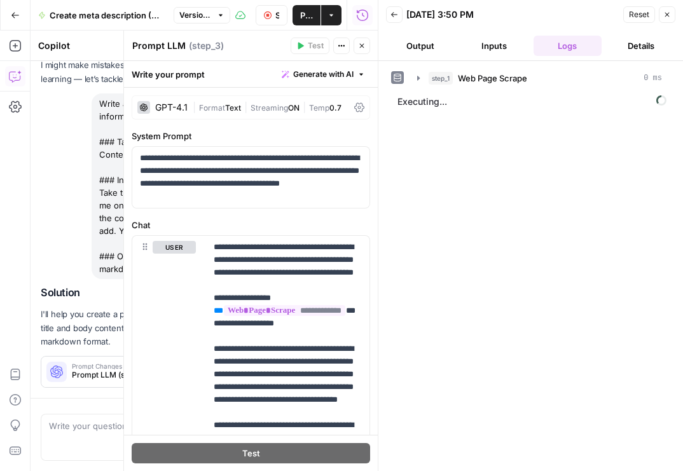
scroll to position [127, 0]
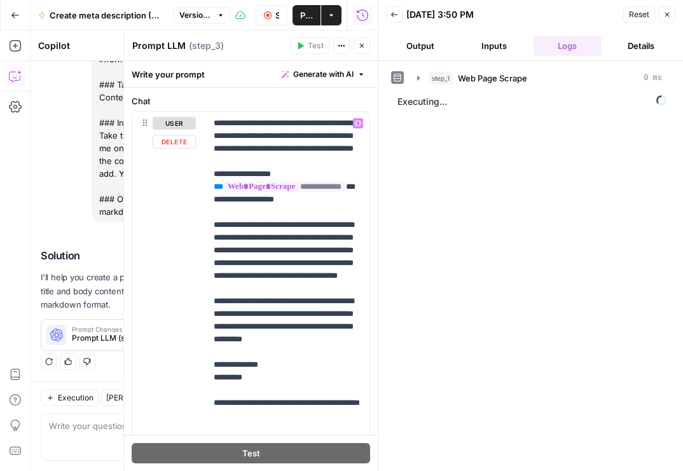
scroll to position [235, 0]
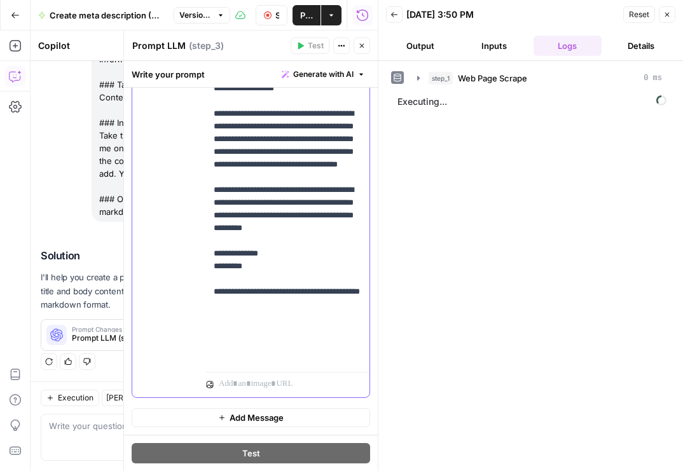
click at [261, 221] on p "**********" at bounding box center [288, 184] width 148 height 356
click at [355, 279] on p "**********" at bounding box center [288, 184] width 148 height 356
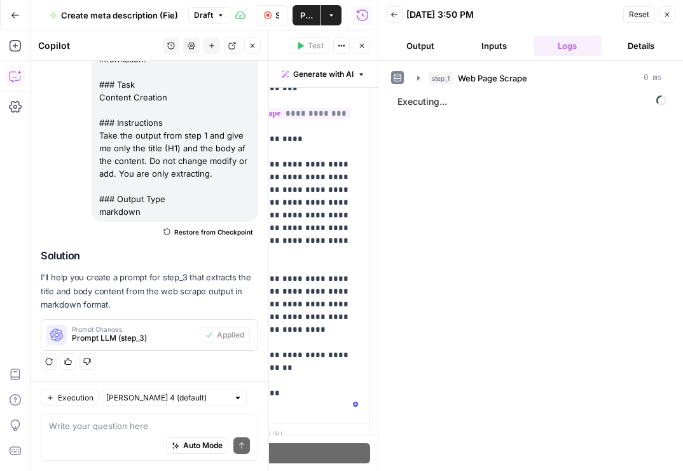
click at [671, 15] on button "Close" at bounding box center [667, 14] width 17 height 17
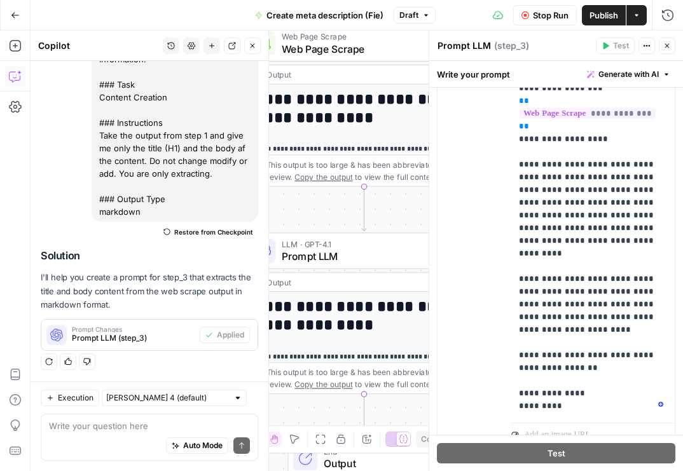
click at [667, 47] on icon "button" at bounding box center [667, 46] width 8 height 8
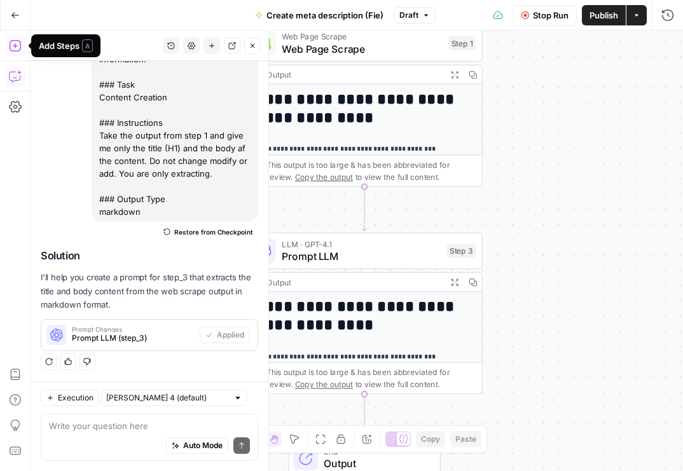
click at [254, 52] on button "Close" at bounding box center [252, 46] width 17 height 17
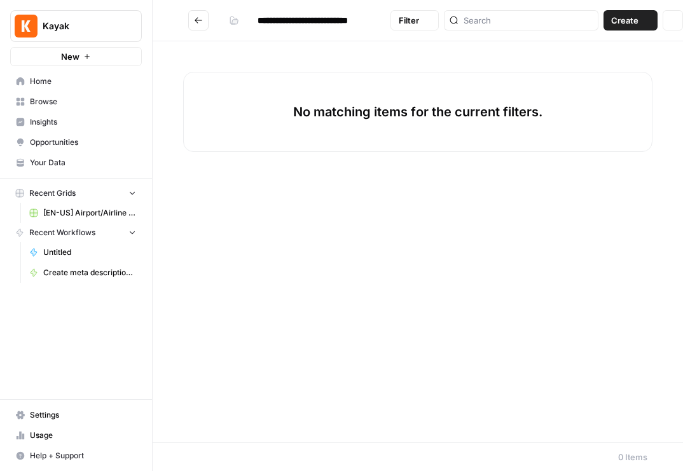
type input "**********"
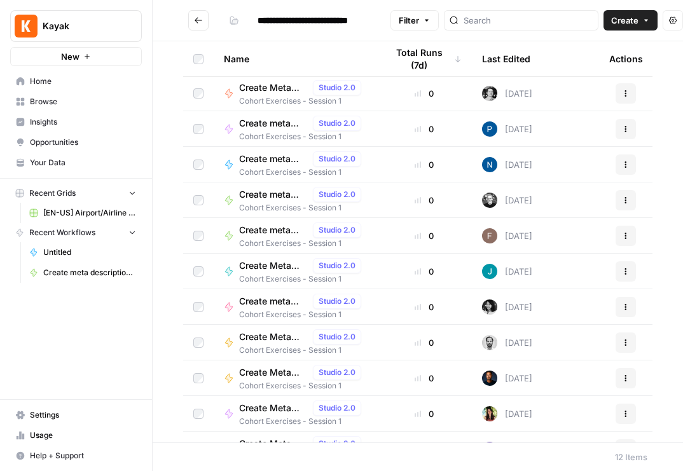
scroll to position [62, 0]
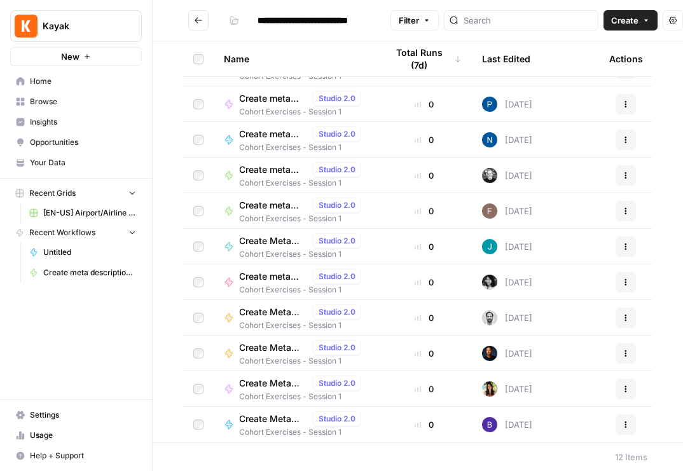
click at [269, 206] on span "Create meta description (Fie)" at bounding box center [273, 205] width 69 height 13
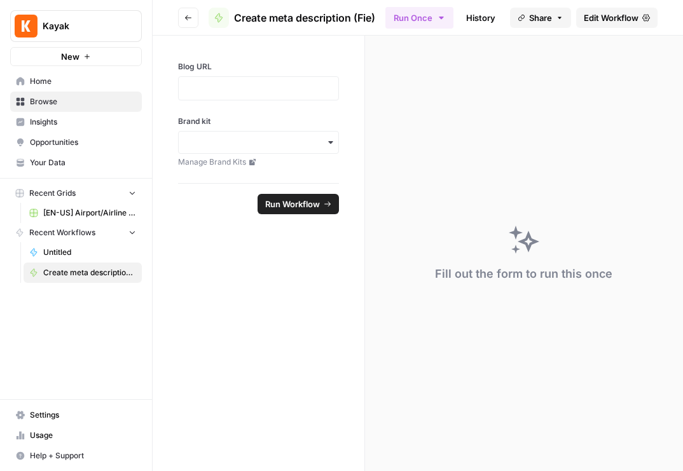
click at [616, 13] on span "Edit Workflow" at bounding box center [611, 17] width 55 height 13
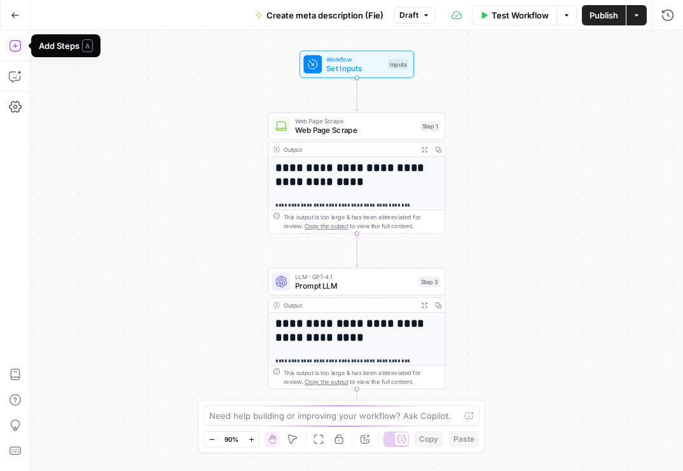
click at [17, 48] on icon "button" at bounding box center [15, 45] width 13 height 13
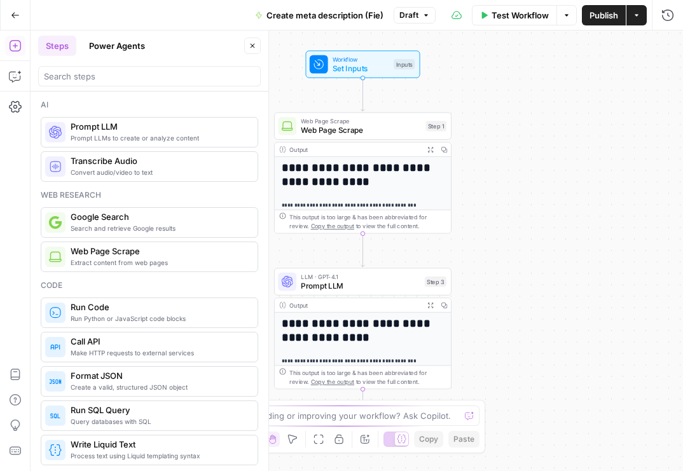
click at [111, 128] on span "Prompt LLM" at bounding box center [159, 126] width 177 height 13
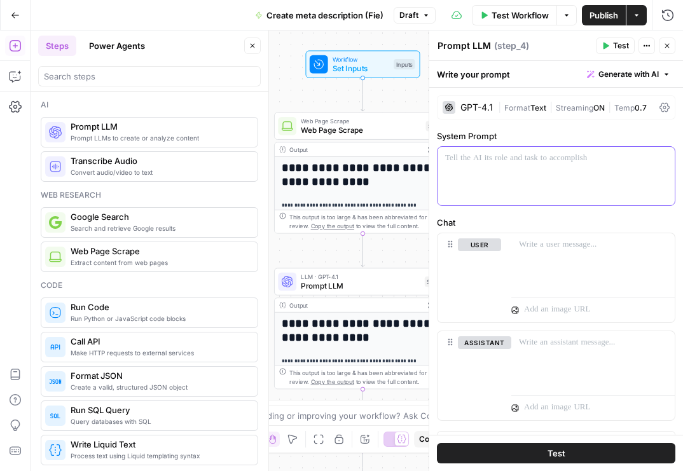
click at [522, 169] on div at bounding box center [556, 176] width 237 height 59
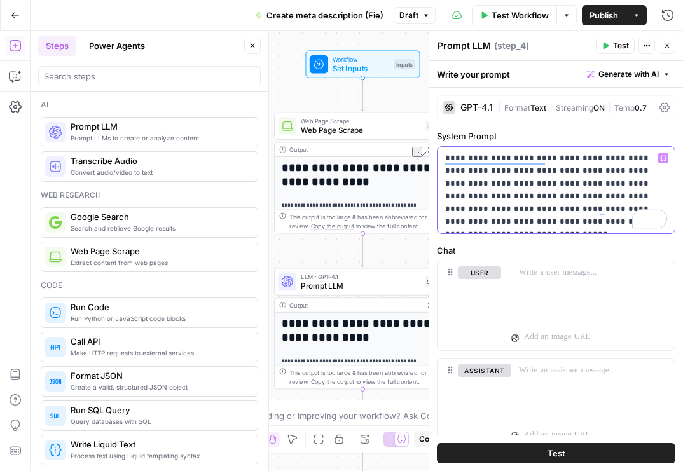
drag, startPoint x: 548, startPoint y: 157, endPoint x: 522, endPoint y: 149, distance: 26.8
click at [522, 149] on div "**********" at bounding box center [556, 190] width 237 height 87
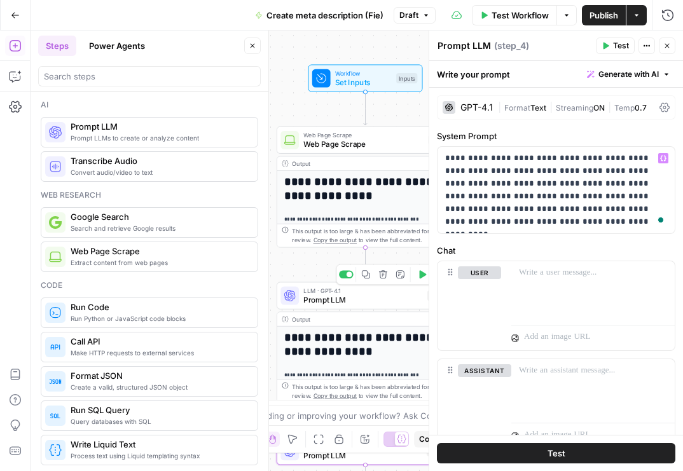
click at [357, 303] on span "Prompt LLM" at bounding box center [362, 299] width 119 height 11
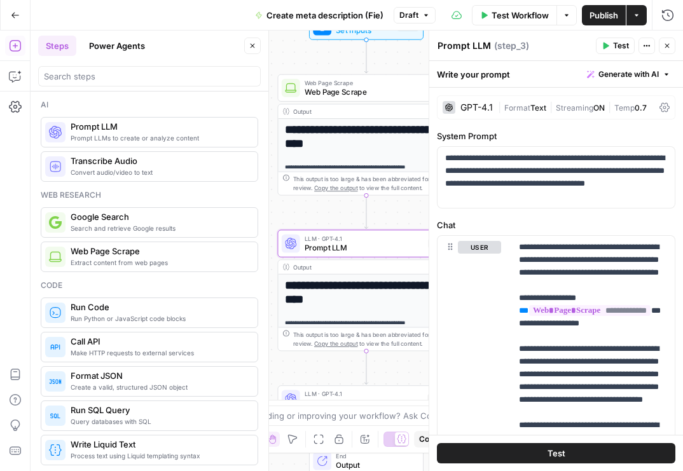
click at [470, 46] on textarea "Prompt LLM" at bounding box center [464, 45] width 53 height 13
click at [470, 43] on textarea "Prompt LLM" at bounding box center [464, 45] width 53 height 13
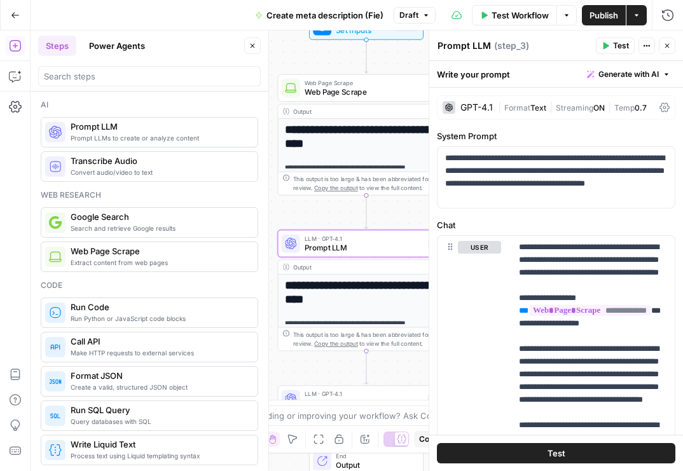
click at [470, 43] on textarea "Prompt LLM" at bounding box center [464, 45] width 53 height 13
type textarea "Extract title + body"
click at [331, 374] on div "**********" at bounding box center [357, 251] width 653 height 441
click at [672, 46] on button "Close" at bounding box center [667, 46] width 17 height 17
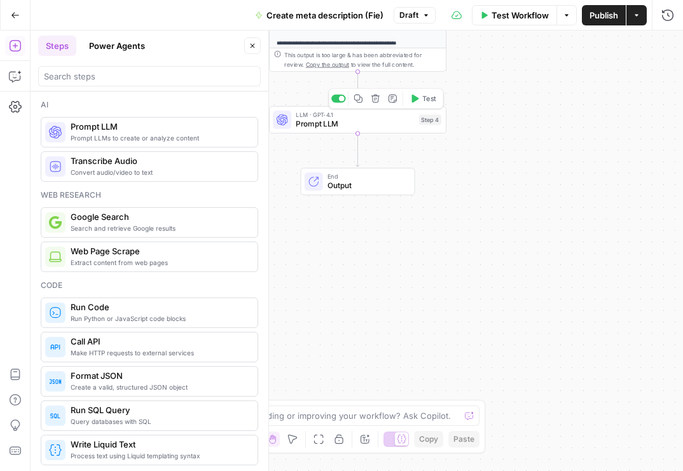
click at [392, 130] on div "LLM · GPT-4.1 Prompt LLM Step 4 Copy step Delete step Add Note Test" at bounding box center [357, 119] width 177 height 27
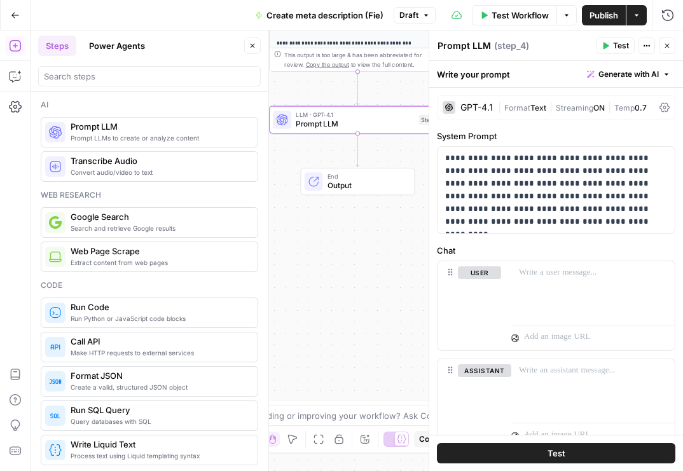
click at [474, 45] on textarea "Prompt LLM" at bounding box center [464, 45] width 53 height 13
type textarea "Generate meta description"
click at [350, 295] on div "**********" at bounding box center [357, 251] width 653 height 441
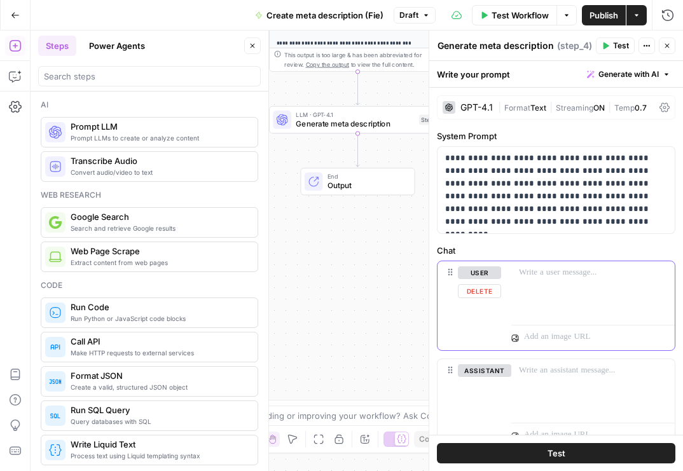
click at [524, 272] on p at bounding box center [593, 273] width 148 height 13
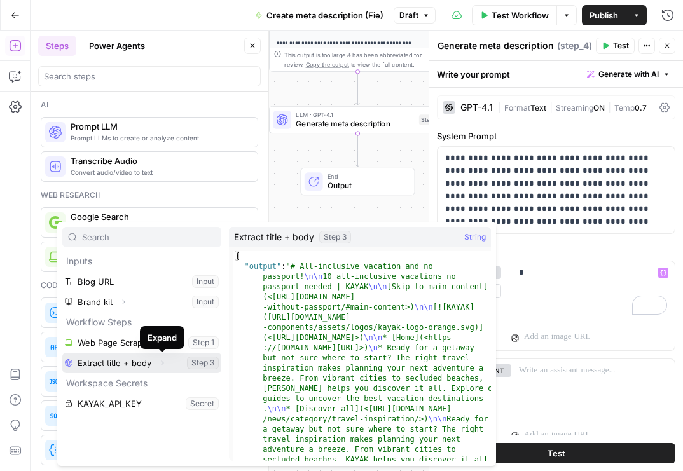
click at [138, 362] on button "Select variable Extract title + body" at bounding box center [141, 363] width 159 height 20
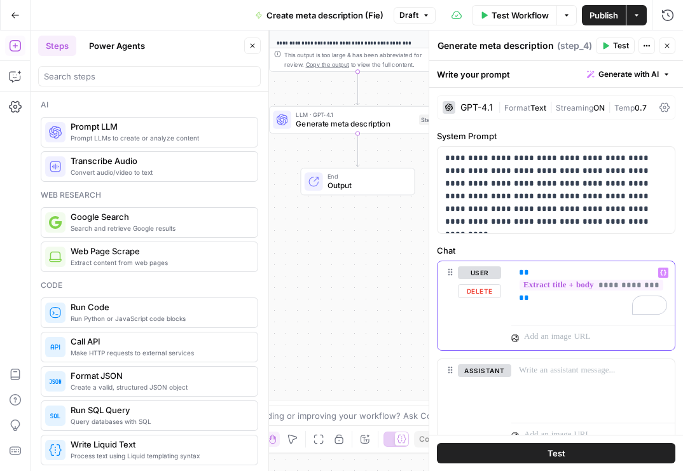
click at [517, 268] on div "**********" at bounding box center [592, 290] width 163 height 59
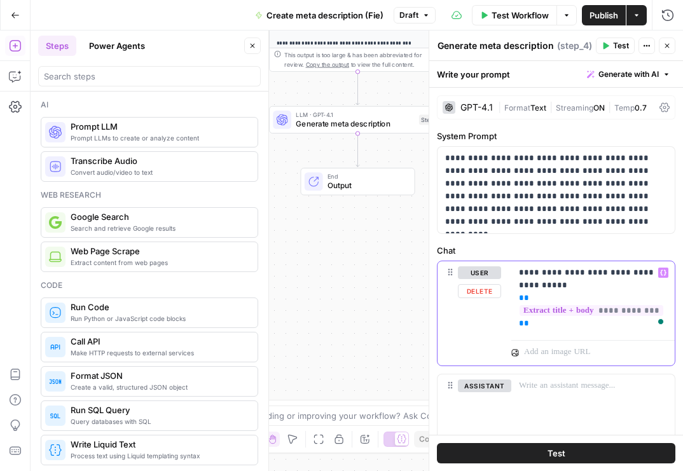
click at [544, 284] on p "**********" at bounding box center [593, 299] width 148 height 64
click at [619, 41] on span "Test" at bounding box center [621, 45] width 16 height 11
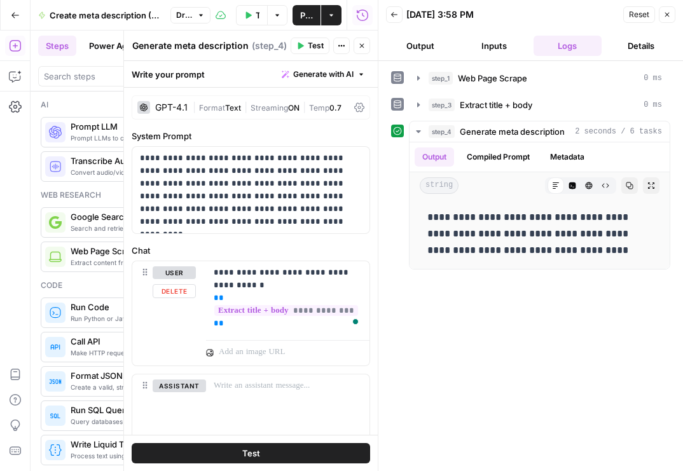
click at [274, 337] on div at bounding box center [287, 350] width 163 height 31
click at [258, 330] on div "**********" at bounding box center [287, 298] width 163 height 74
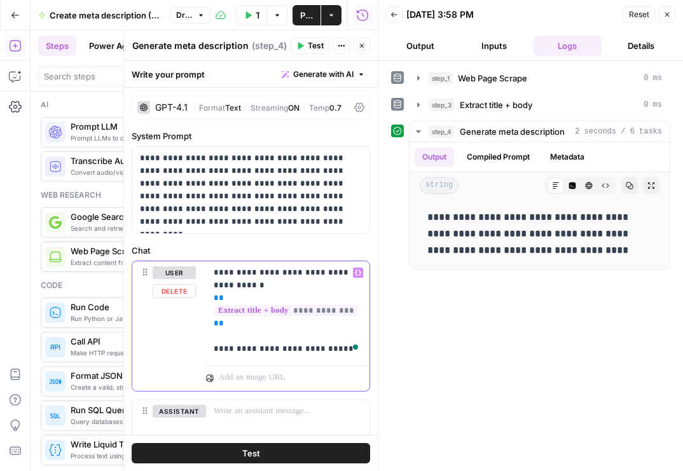
click at [347, 351] on p "**********" at bounding box center [288, 311] width 148 height 89
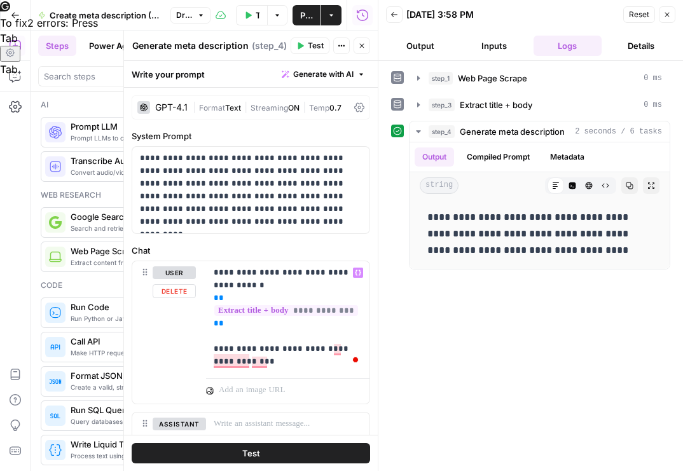
click at [229, 375] on div at bounding box center [287, 388] width 163 height 31
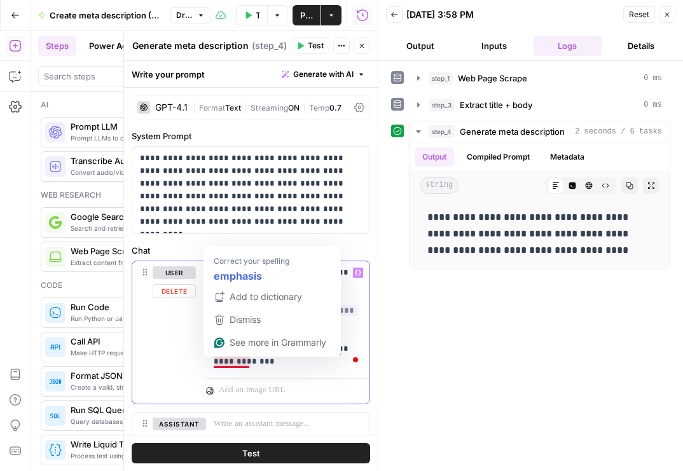
click at [233, 361] on p "**********" at bounding box center [288, 318] width 148 height 102
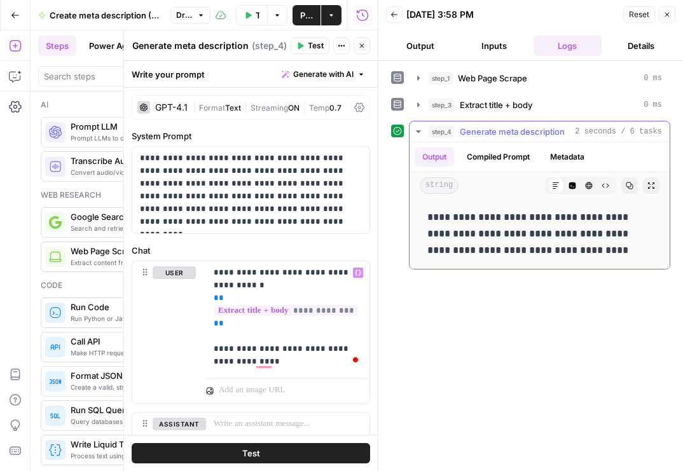
drag, startPoint x: 581, startPoint y: 233, endPoint x: 571, endPoint y: 234, distance: 10.8
click at [571, 234] on p "**********" at bounding box center [539, 234] width 225 height 50
copy p "*"
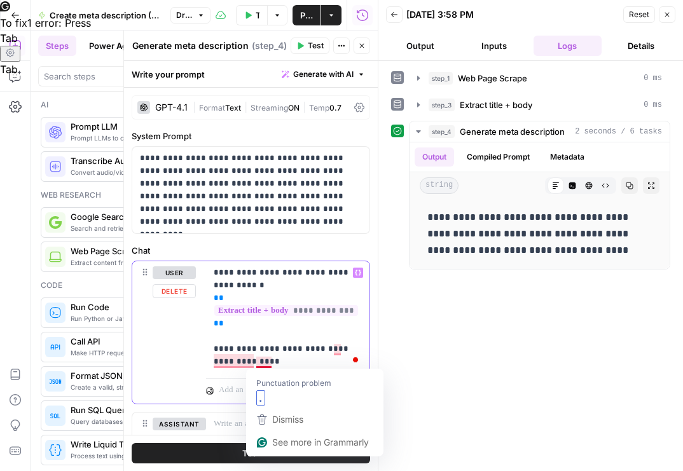
drag, startPoint x: 268, startPoint y: 364, endPoint x: 260, endPoint y: 364, distance: 8.3
click at [260, 364] on p "**********" at bounding box center [288, 318] width 148 height 102
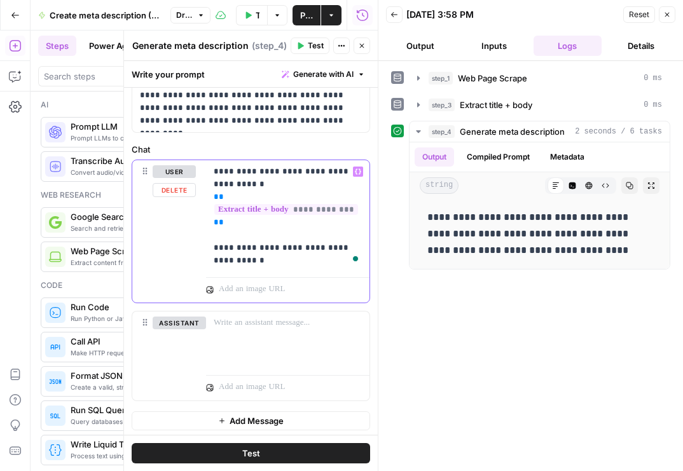
scroll to position [104, 0]
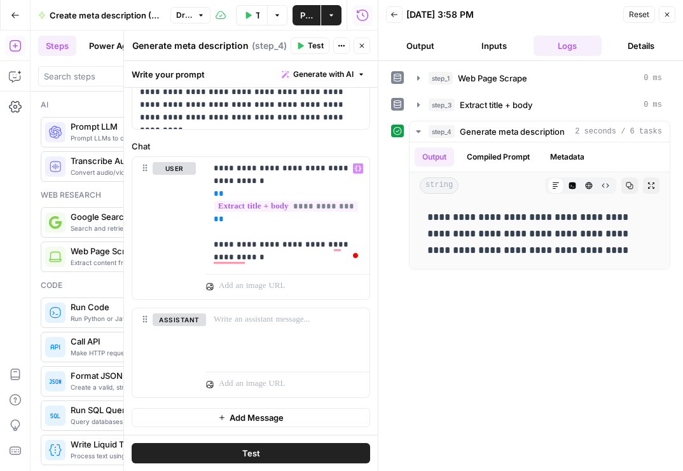
click at [326, 455] on button "Test" at bounding box center [251, 453] width 239 height 20
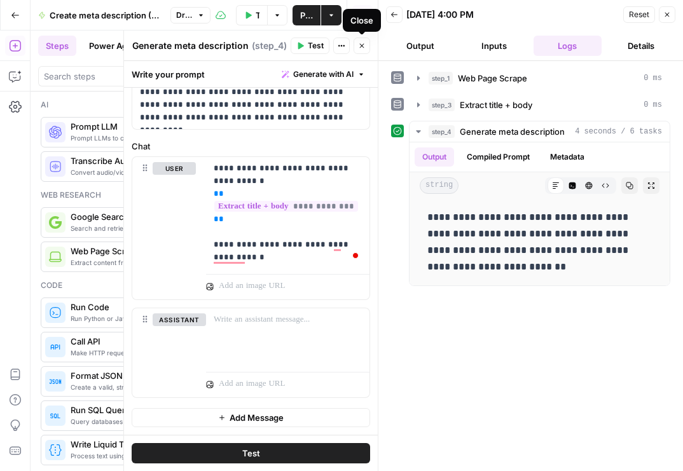
click at [363, 50] on button "Close" at bounding box center [362, 46] width 17 height 17
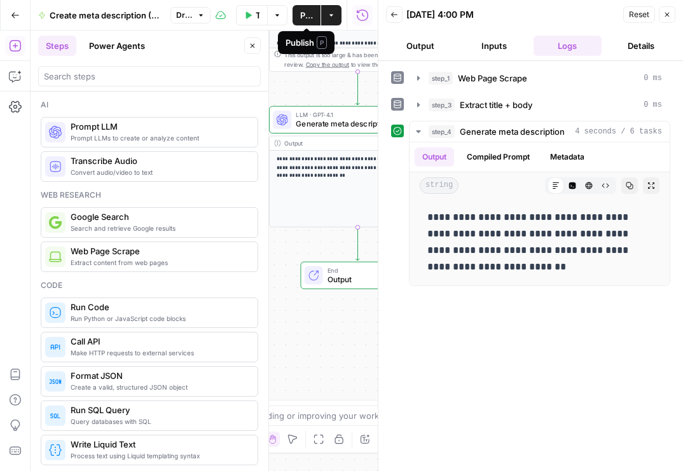
click at [303, 16] on span "Publish" at bounding box center [306, 15] width 13 height 13
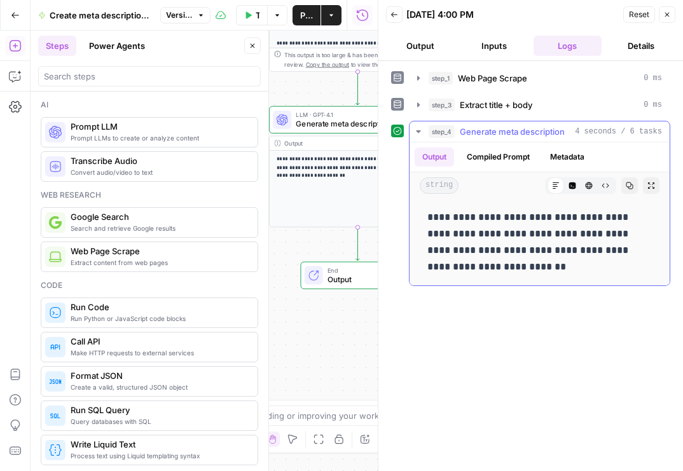
click at [585, 253] on p "**********" at bounding box center [539, 242] width 225 height 66
copy p "**********"
click at [116, 78] on input "search" at bounding box center [149, 76] width 211 height 13
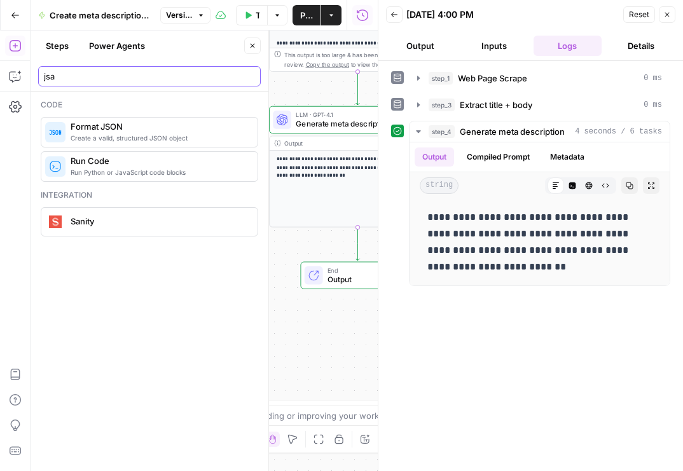
type input "jsa"
click at [104, 141] on span "Create a valid, structured JSON object" at bounding box center [159, 138] width 177 height 10
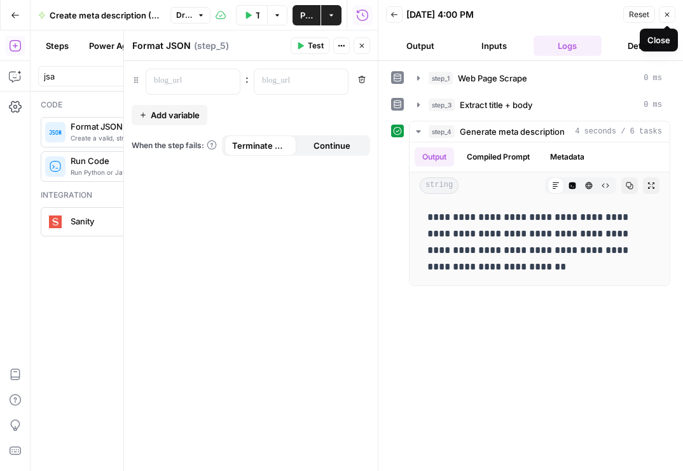
click at [666, 18] on button "Close" at bounding box center [667, 14] width 17 height 17
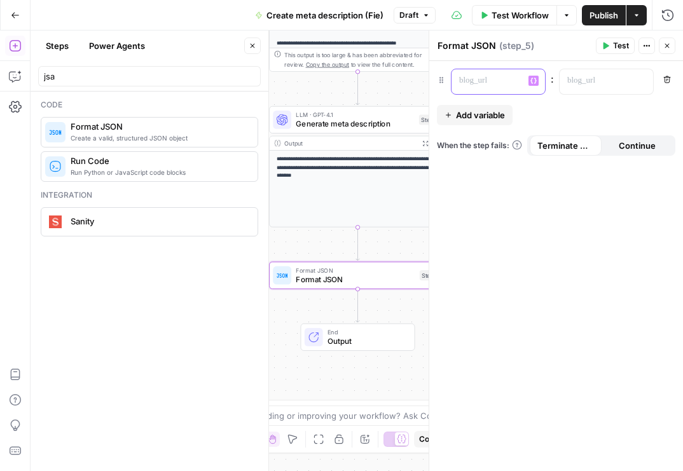
click at [478, 85] on p at bounding box center [488, 80] width 58 height 13
click at [534, 79] on icon "button" at bounding box center [534, 81] width 6 height 6
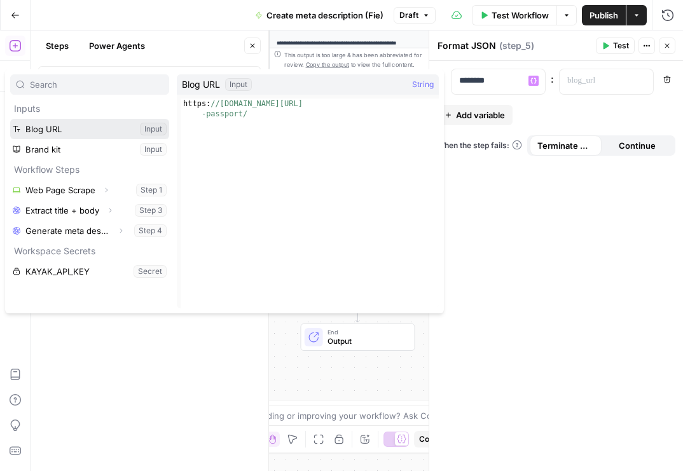
click at [113, 130] on button "Select variable Blog URL" at bounding box center [89, 129] width 159 height 20
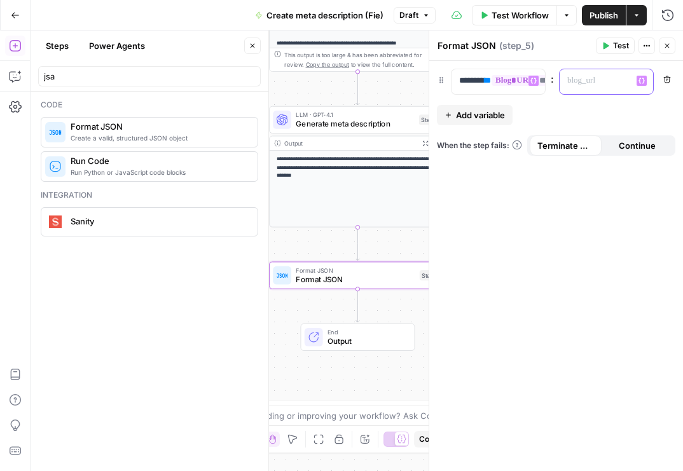
click at [600, 77] on p at bounding box center [596, 80] width 58 height 13
click at [641, 82] on icon "button" at bounding box center [642, 81] width 6 height 6
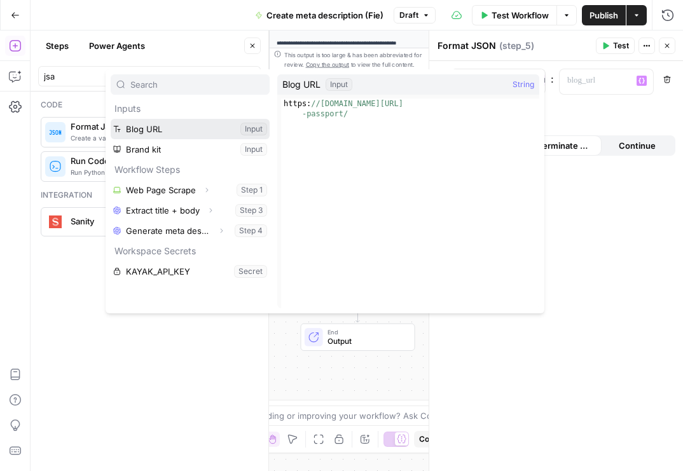
click at [213, 124] on button "Select variable Blog URL" at bounding box center [190, 129] width 159 height 20
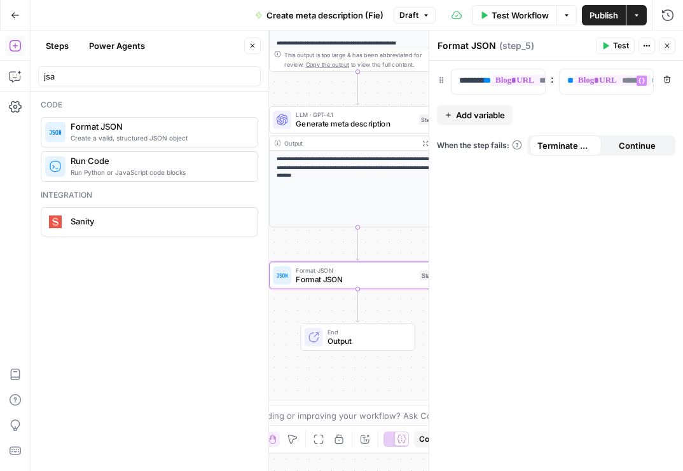
click at [470, 114] on span "Add variable" at bounding box center [480, 115] width 49 height 13
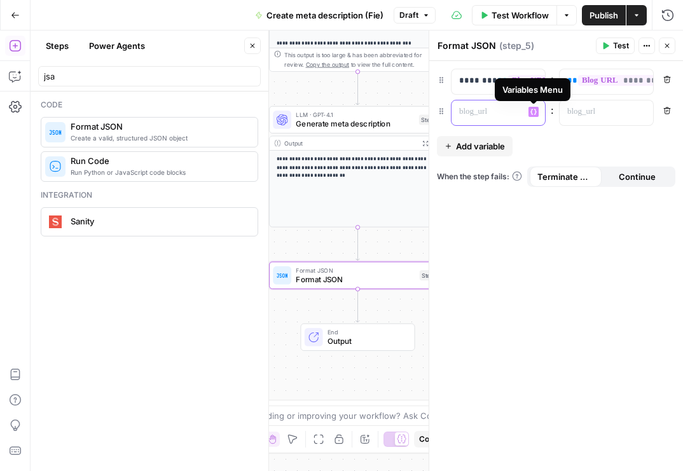
click at [535, 113] on icon "button" at bounding box center [534, 112] width 6 height 6
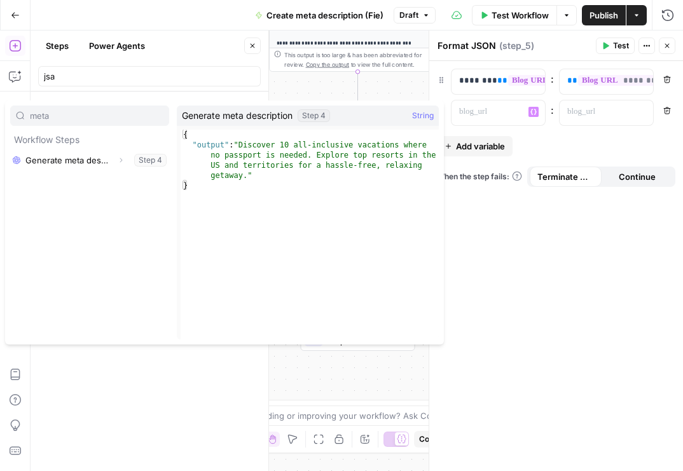
type input "meta"
click at [490, 107] on p at bounding box center [488, 112] width 58 height 13
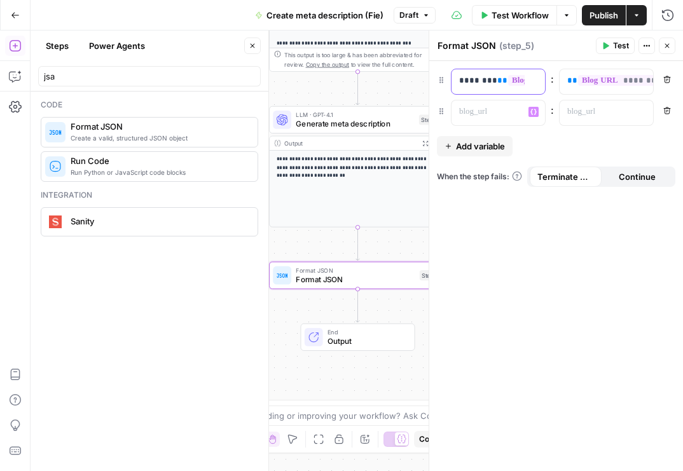
click at [511, 83] on span "********" at bounding box center [551, 80] width 87 height 11
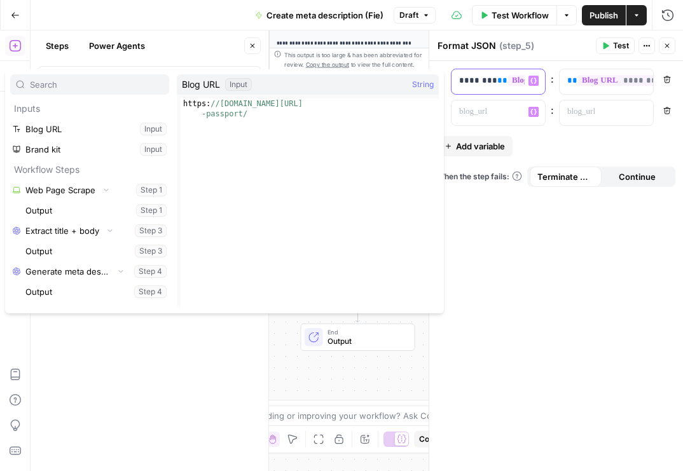
click at [482, 80] on p "******** ** ******** **" at bounding box center [488, 80] width 58 height 13
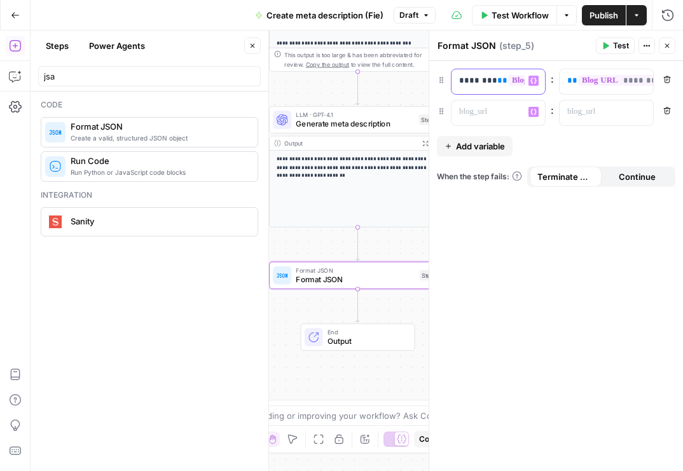
click at [482, 80] on p "******** ** ******** **" at bounding box center [488, 80] width 58 height 13
click at [492, 111] on p at bounding box center [488, 112] width 58 height 13
click at [642, 109] on icon "button" at bounding box center [642, 112] width 6 height 6
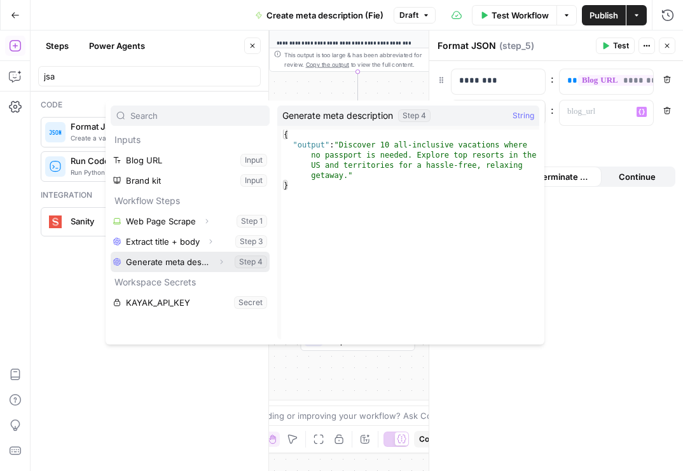
click at [170, 263] on button "Select variable Generate meta description" at bounding box center [190, 262] width 159 height 20
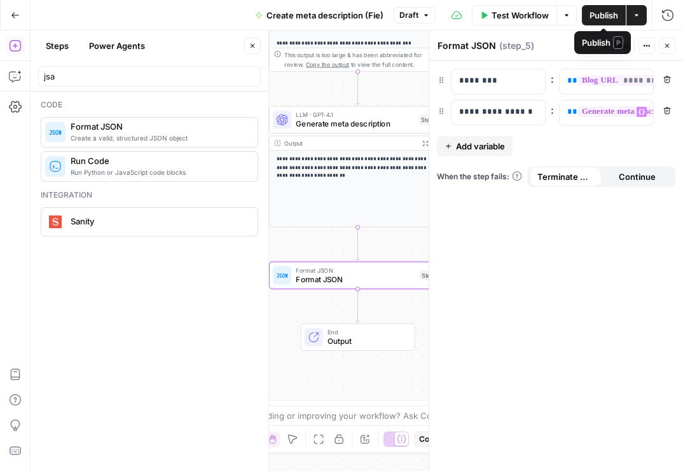
click at [597, 16] on span "Publish" at bounding box center [604, 15] width 29 height 13
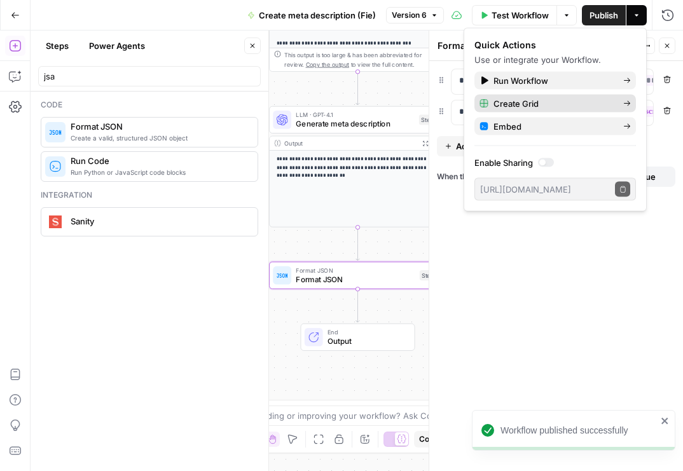
click at [567, 102] on span "Create Grid" at bounding box center [554, 103] width 120 height 13
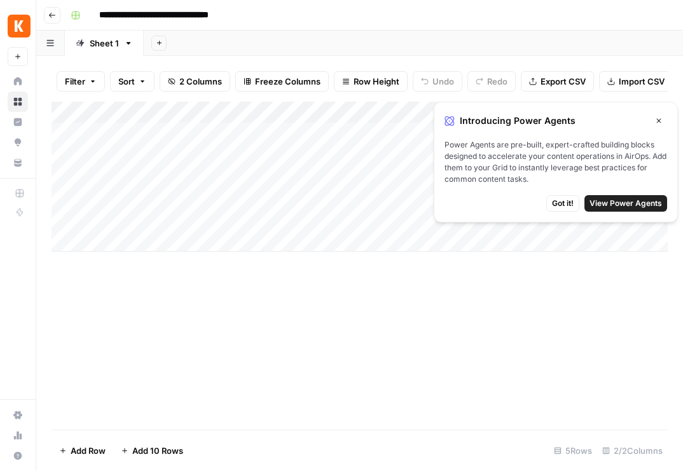
click at [656, 122] on icon "button" at bounding box center [659, 121] width 8 height 8
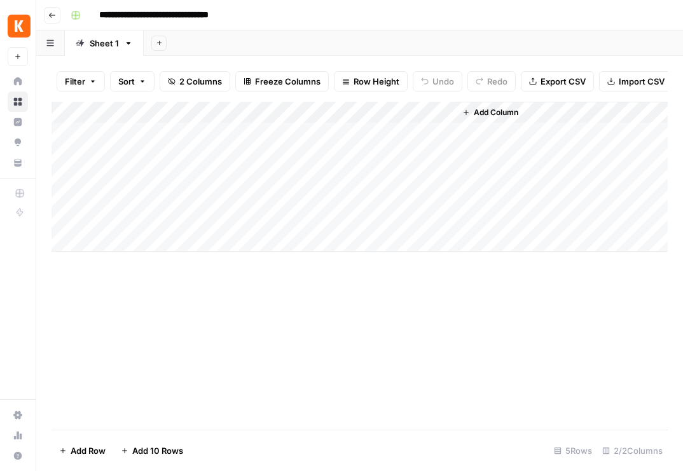
click at [205, 134] on div "Add Column" at bounding box center [360, 177] width 616 height 150
click at [211, 135] on div "Add Column" at bounding box center [360, 177] width 616 height 150
click at [211, 135] on body "**********" at bounding box center [341, 235] width 683 height 471
type textarea "**********"
click at [218, 135] on div "Add Column" at bounding box center [360, 177] width 616 height 150
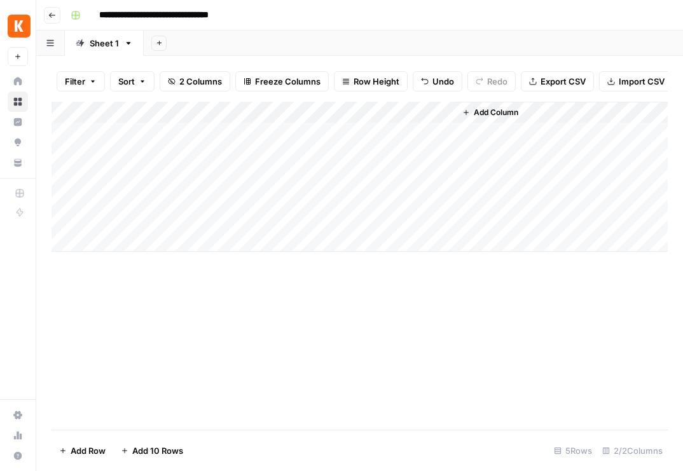
click at [445, 114] on div "Add Column" at bounding box center [360, 177] width 616 height 150
click at [475, 144] on span "All Rows" at bounding box center [489, 141] width 80 height 13
click at [443, 109] on div "Add Column" at bounding box center [360, 177] width 616 height 150
click at [445, 132] on div "Add Column" at bounding box center [360, 177] width 616 height 150
